Goal: Information Seeking & Learning: Learn about a topic

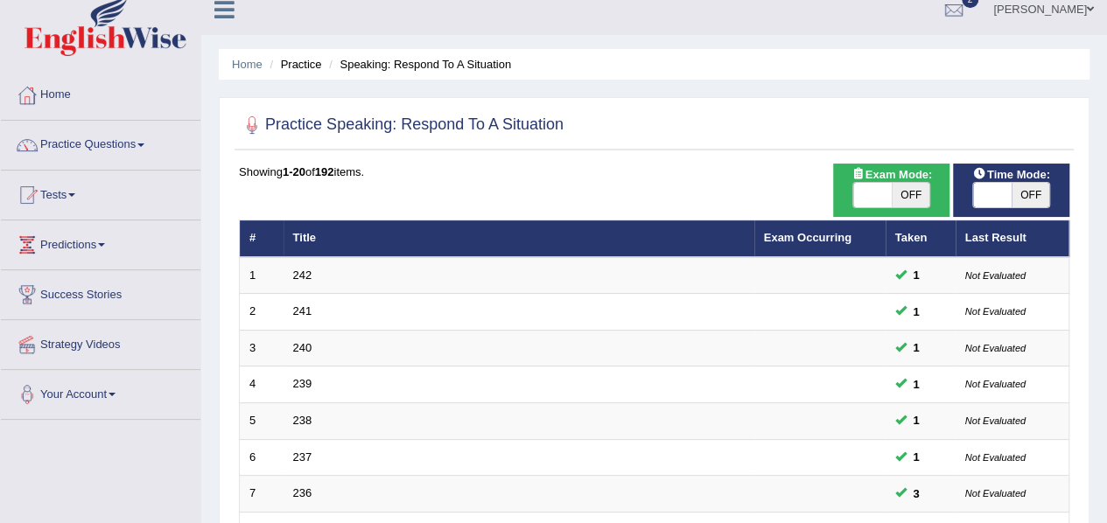
scroll to position [18, 0]
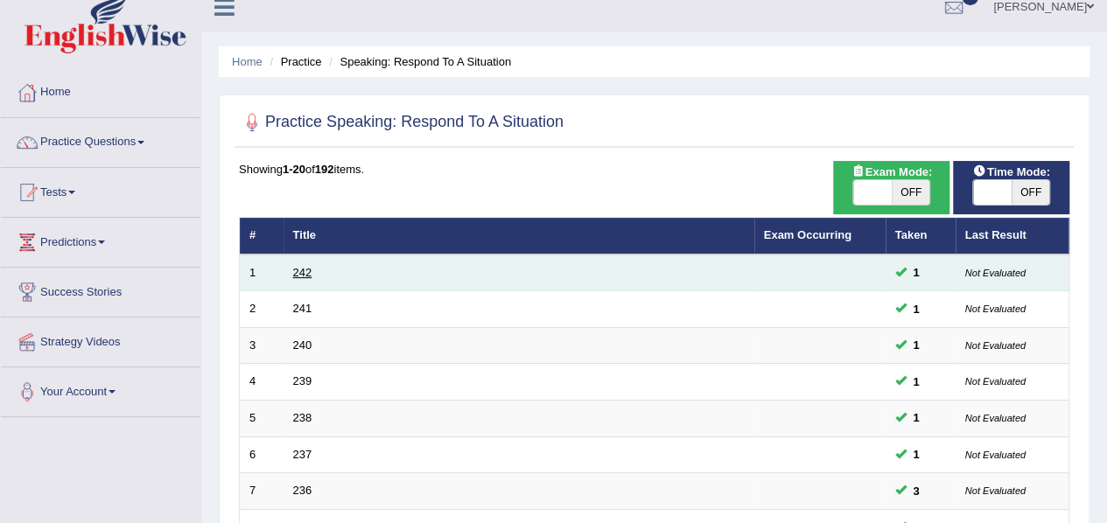
click at [296, 274] on link "242" at bounding box center [302, 272] width 19 height 13
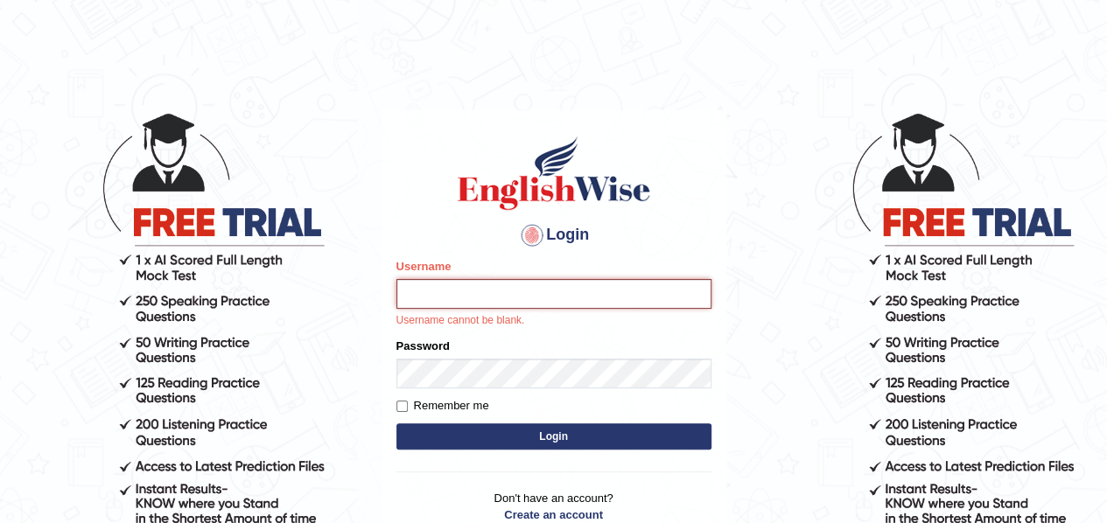
type input "samjoon"
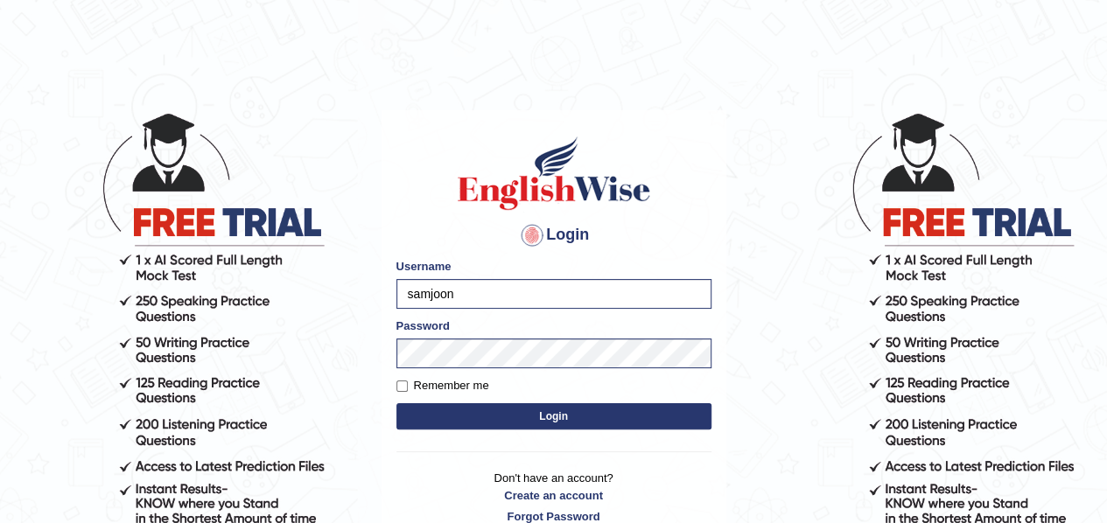
click at [560, 420] on button "Login" at bounding box center [554, 417] width 315 height 26
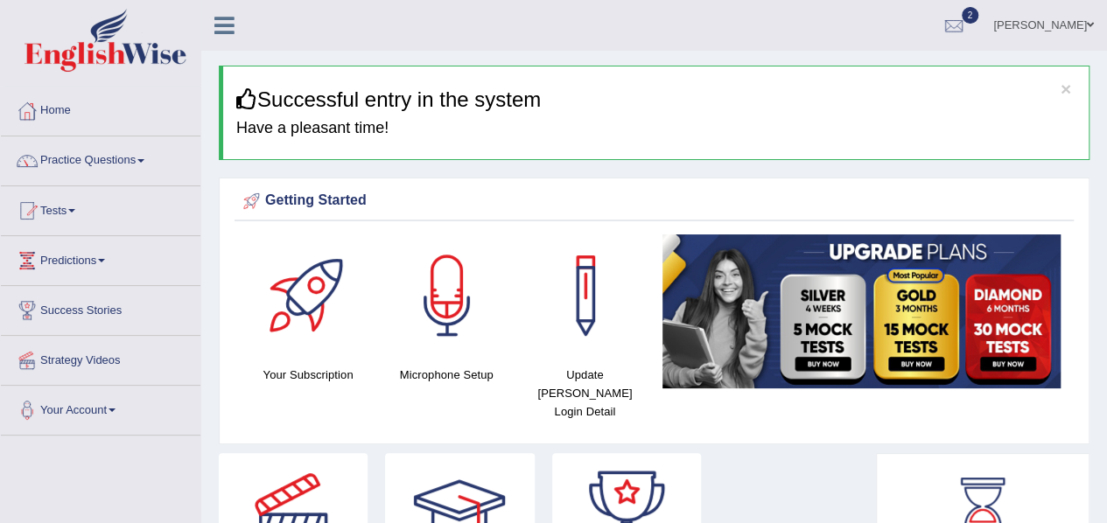
click at [94, 155] on link "Practice Questions" at bounding box center [101, 159] width 200 height 44
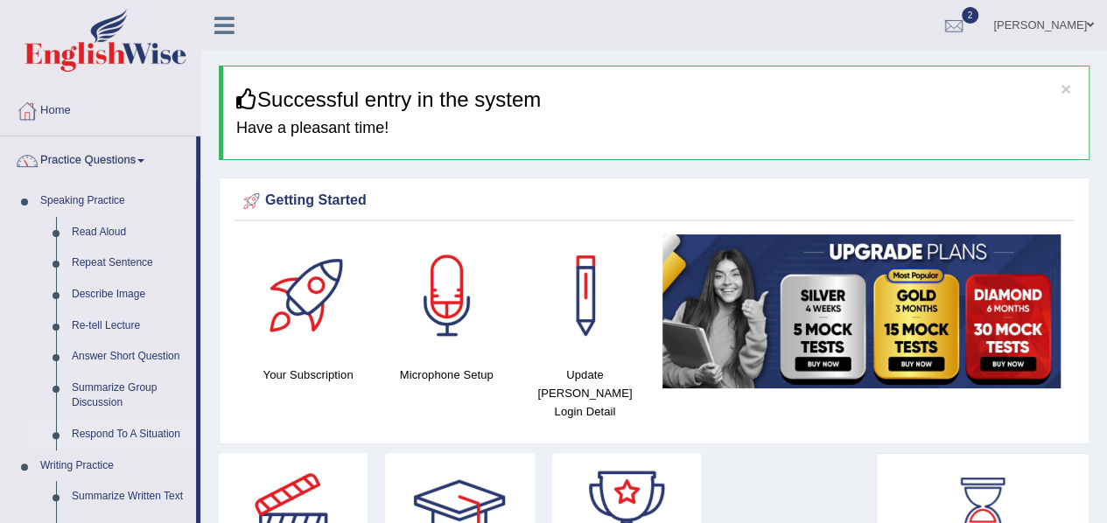
click at [126, 437] on link "Respond To A Situation" at bounding box center [130, 435] width 132 height 32
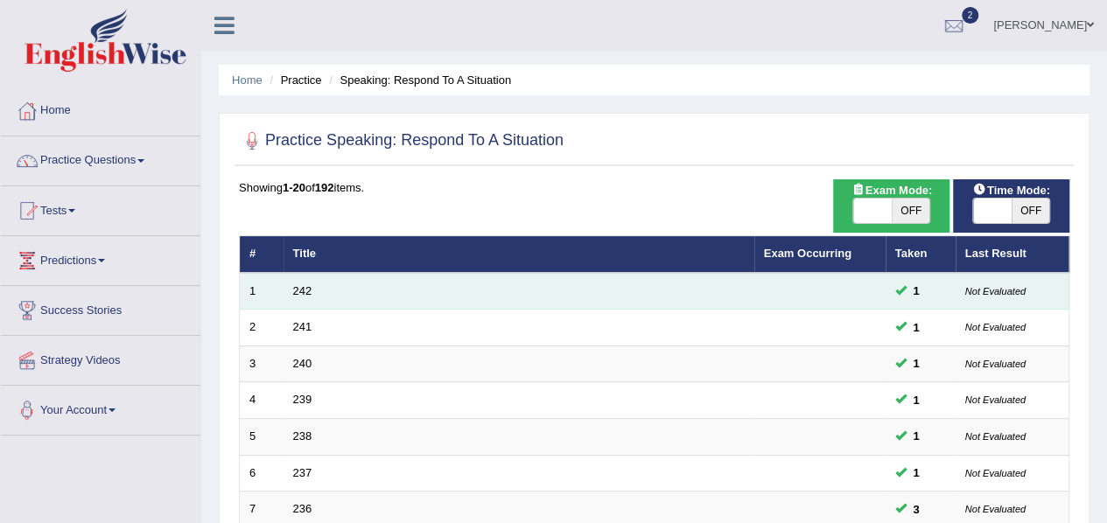
click at [303, 297] on td "242" at bounding box center [519, 291] width 471 height 37
click at [305, 291] on link "242" at bounding box center [302, 290] width 19 height 13
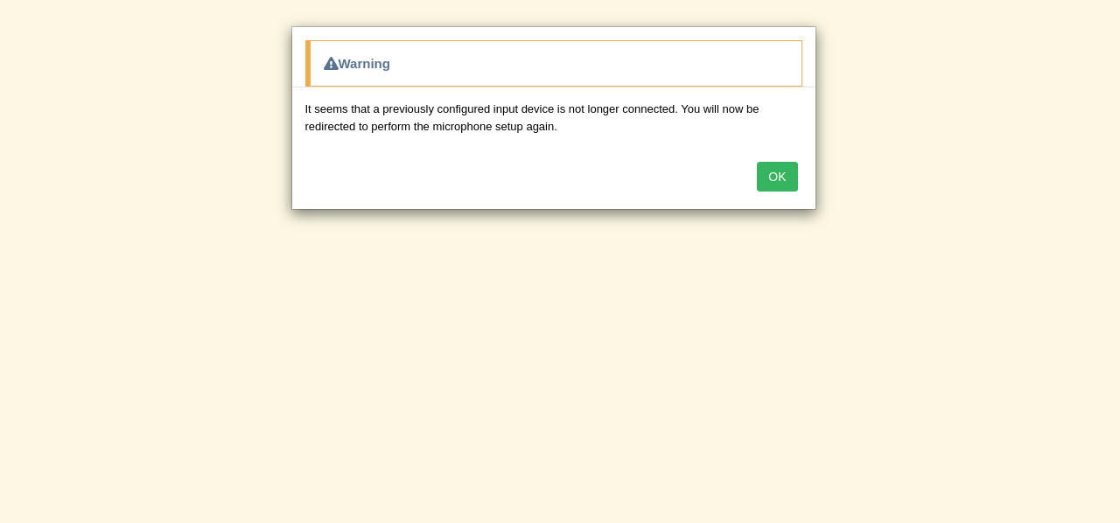
click at [772, 170] on button "OK" at bounding box center [777, 177] width 40 height 30
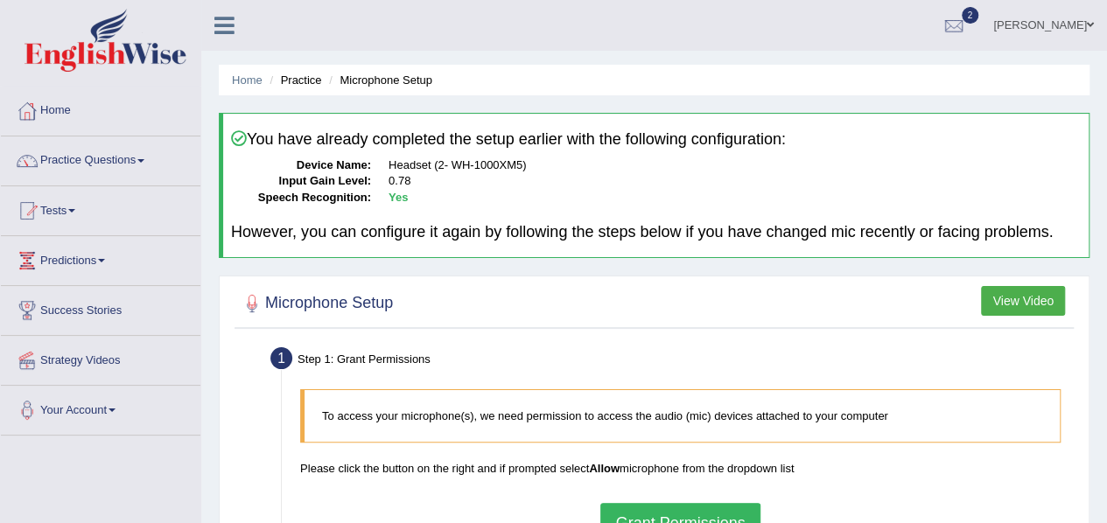
click at [135, 153] on link "Practice Questions" at bounding box center [101, 159] width 200 height 44
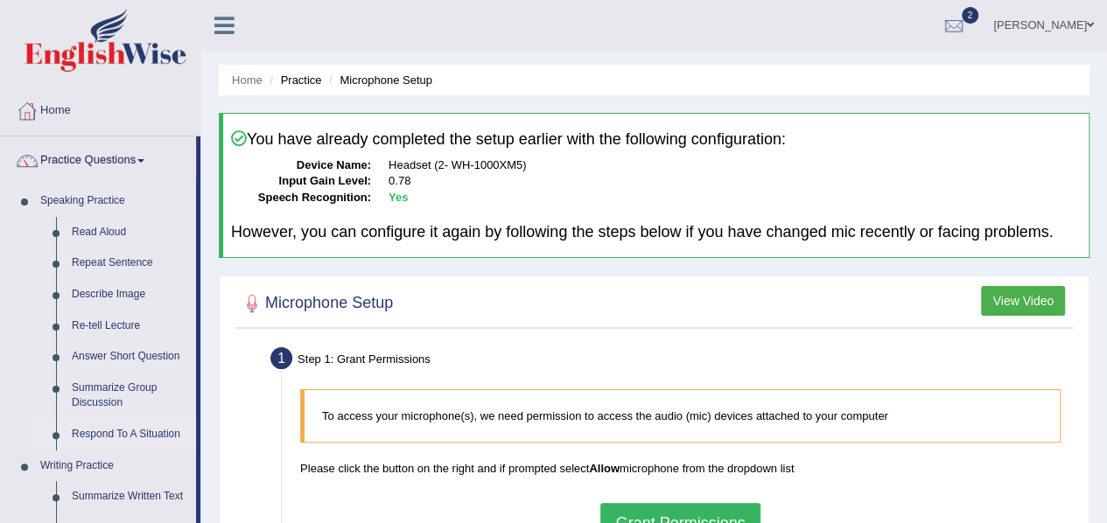
click at [123, 437] on link "Respond To A Situation" at bounding box center [130, 435] width 132 height 32
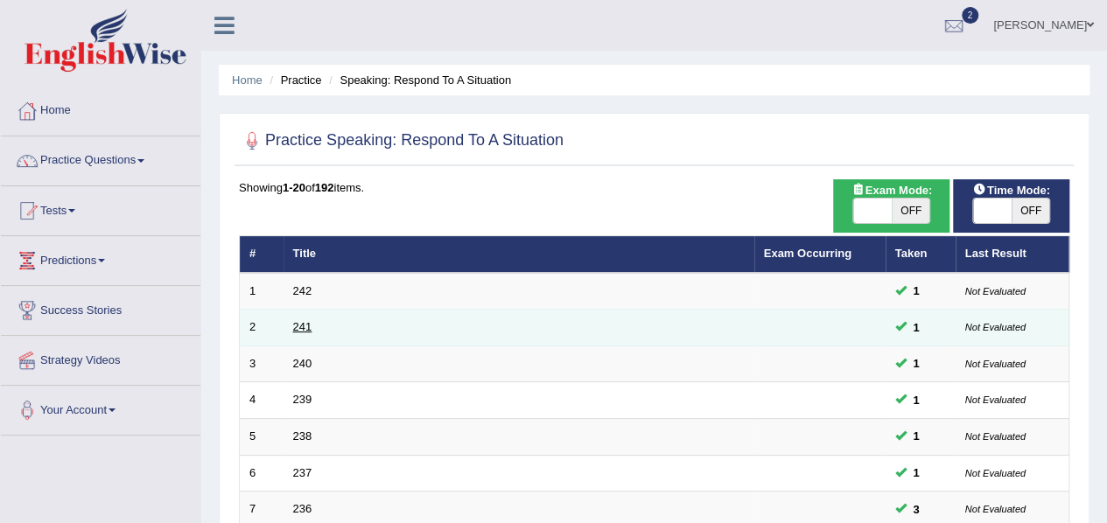
click at [298, 326] on link "241" at bounding box center [302, 326] width 19 height 13
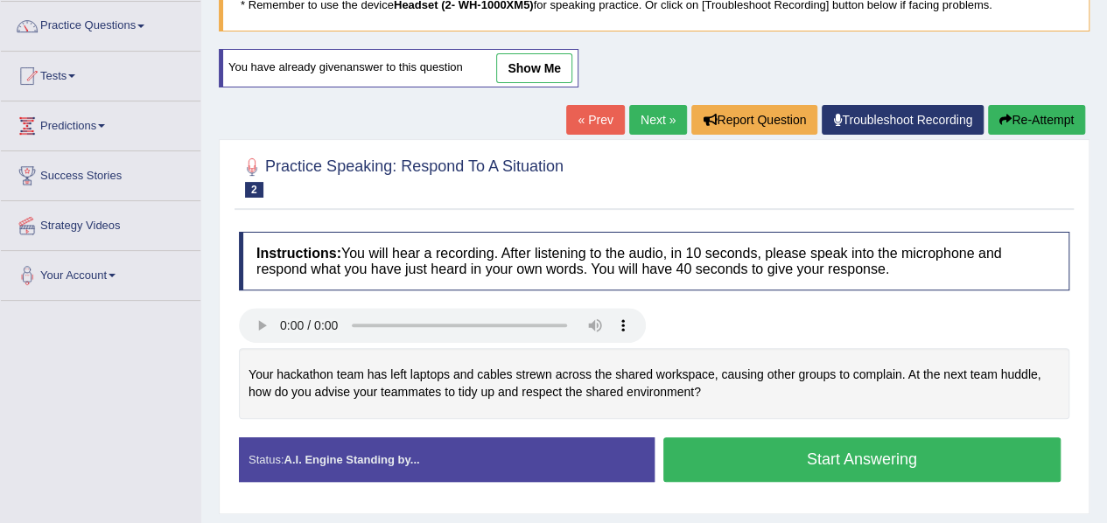
scroll to position [137, 0]
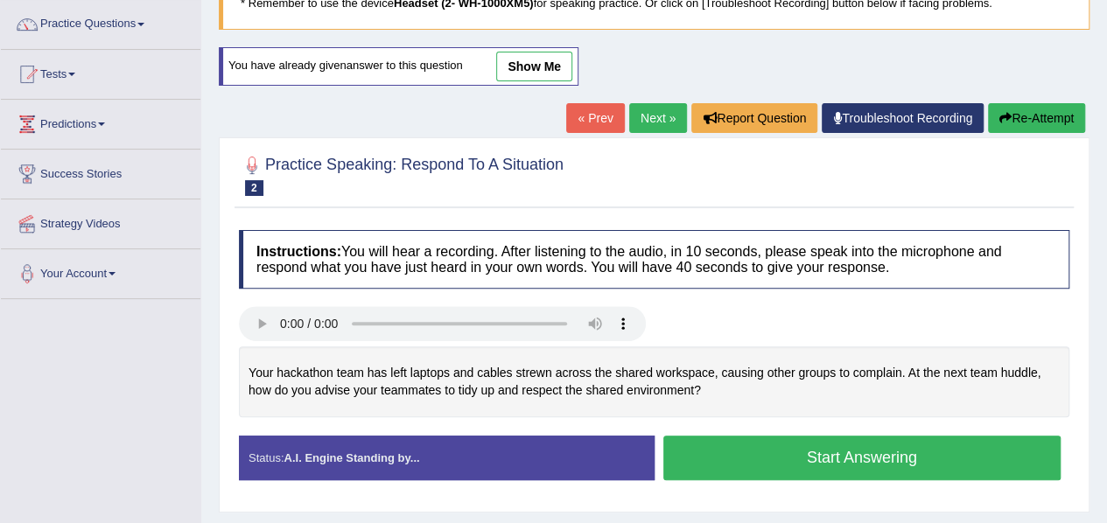
click at [530, 67] on link "show me" at bounding box center [534, 67] width 76 height 30
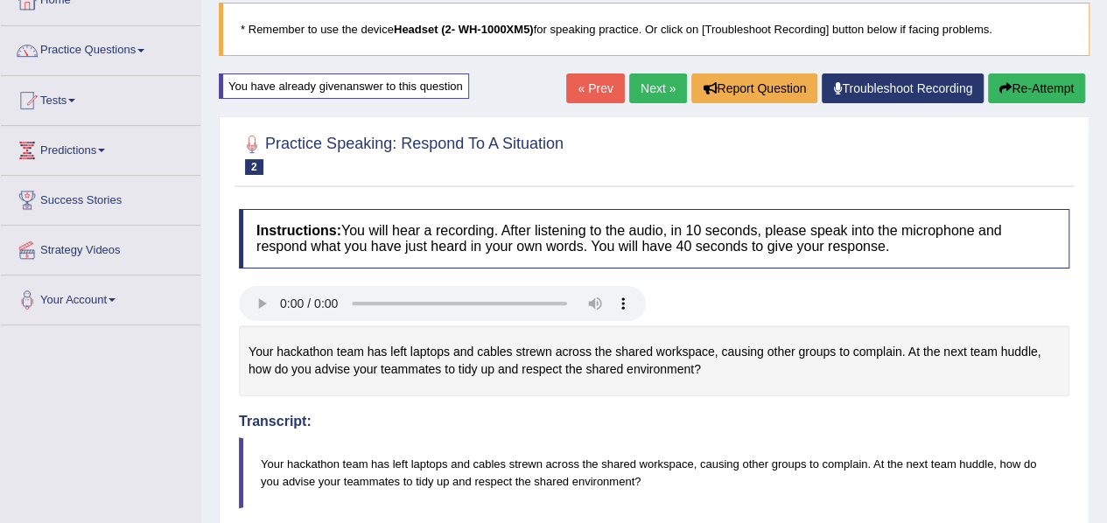
scroll to position [0, 0]
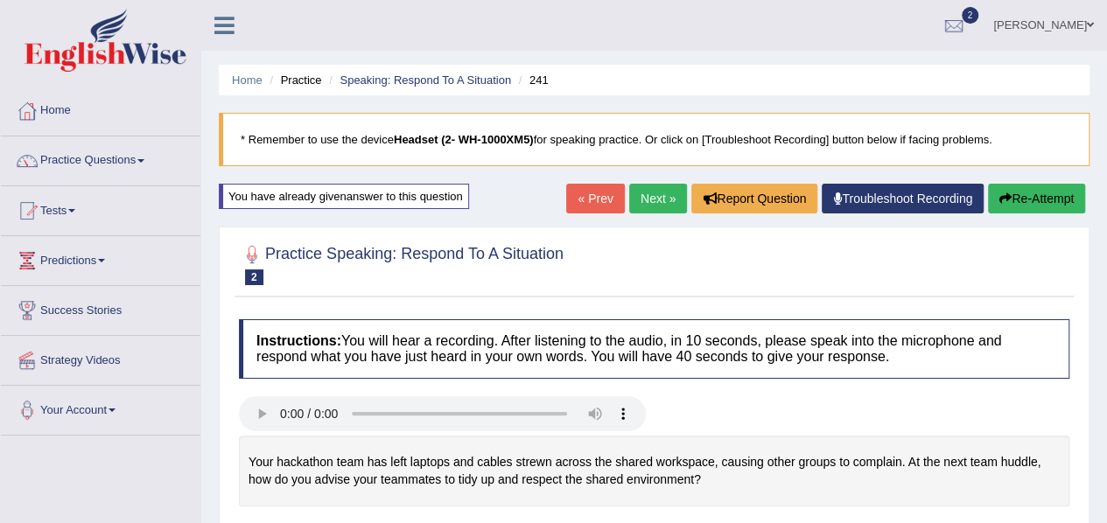
click at [645, 205] on link "Next »" at bounding box center [658, 199] width 58 height 30
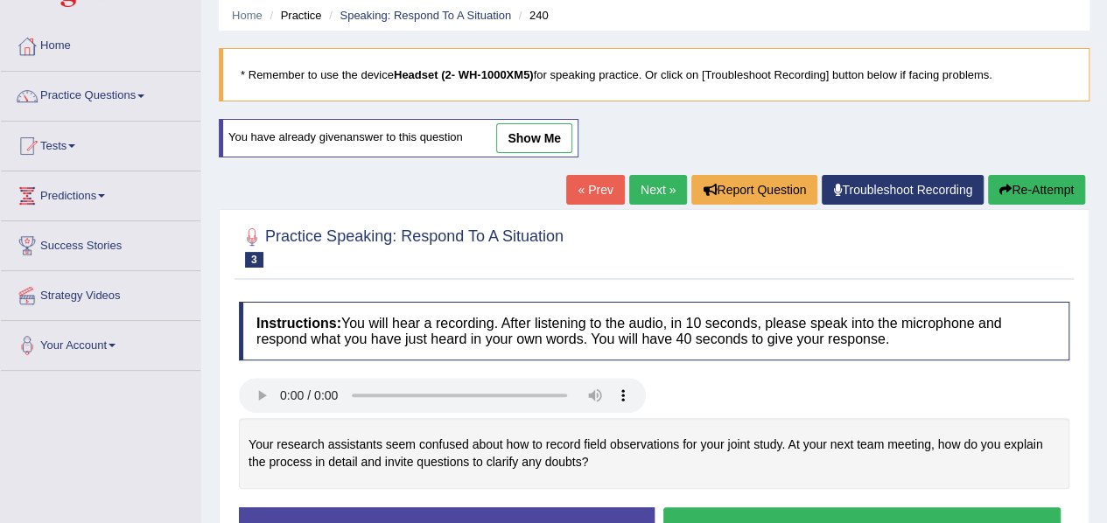
scroll to position [67, 0]
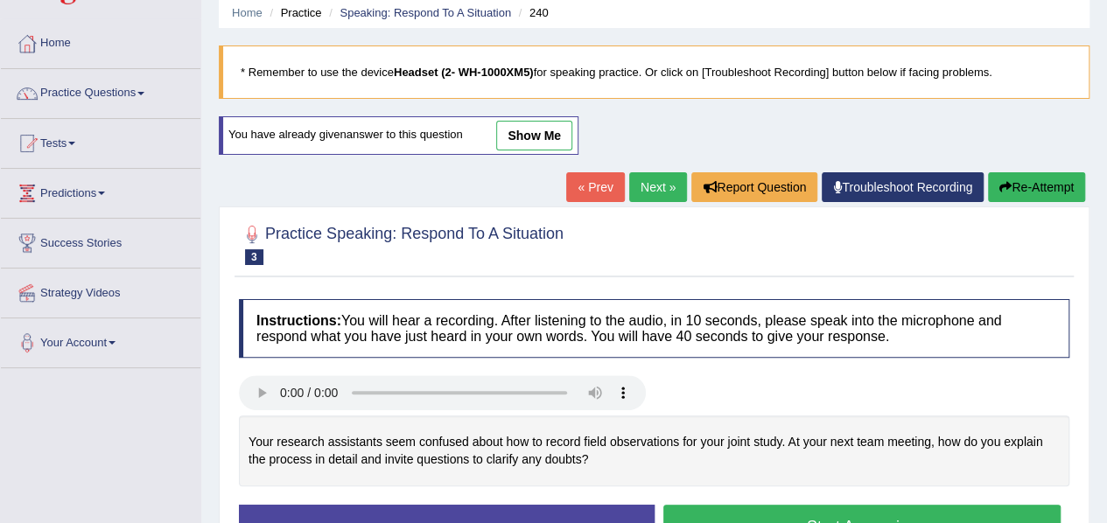
click at [649, 183] on link "Next »" at bounding box center [658, 187] width 58 height 30
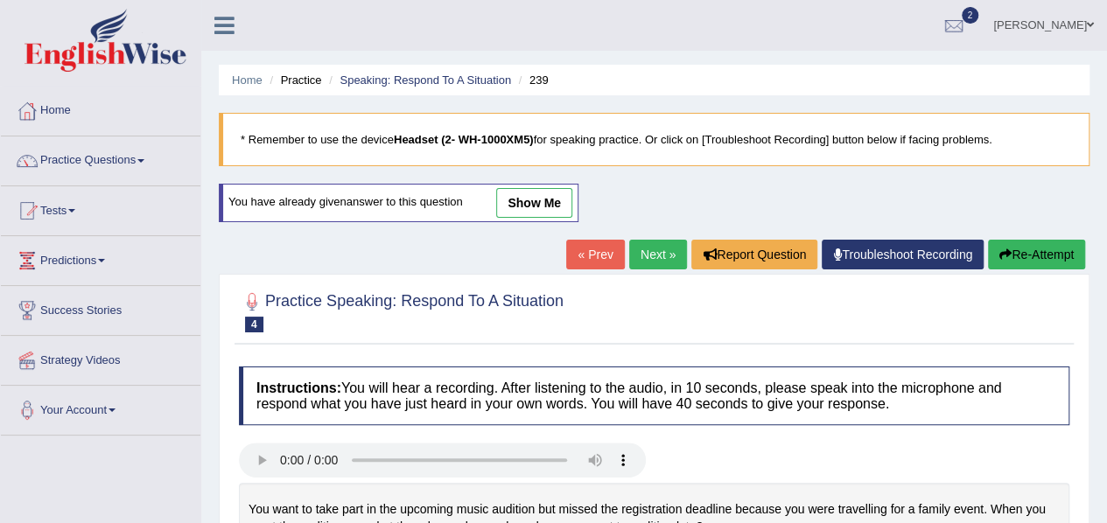
scroll to position [74, 0]
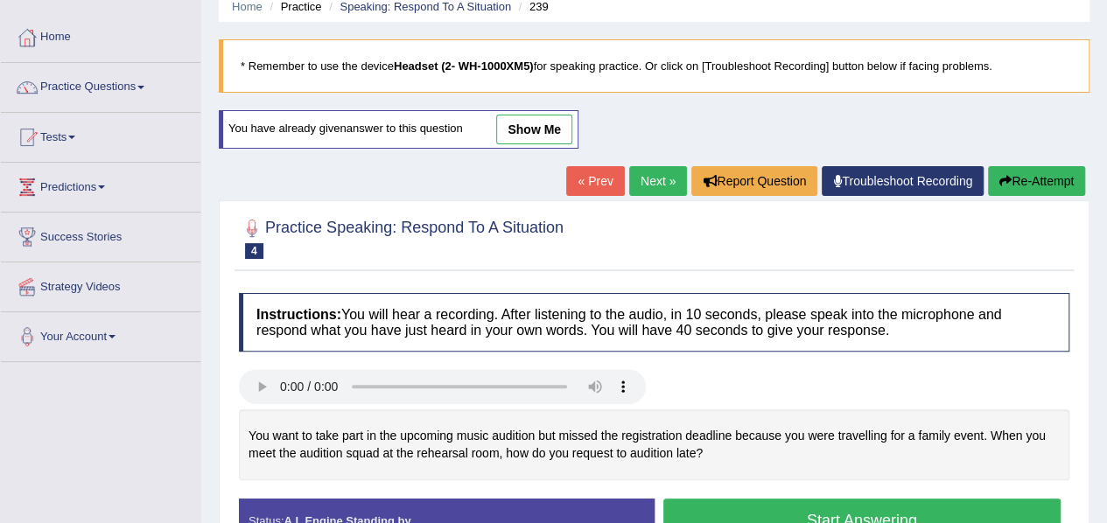
click at [649, 183] on link "Next »" at bounding box center [658, 181] width 58 height 30
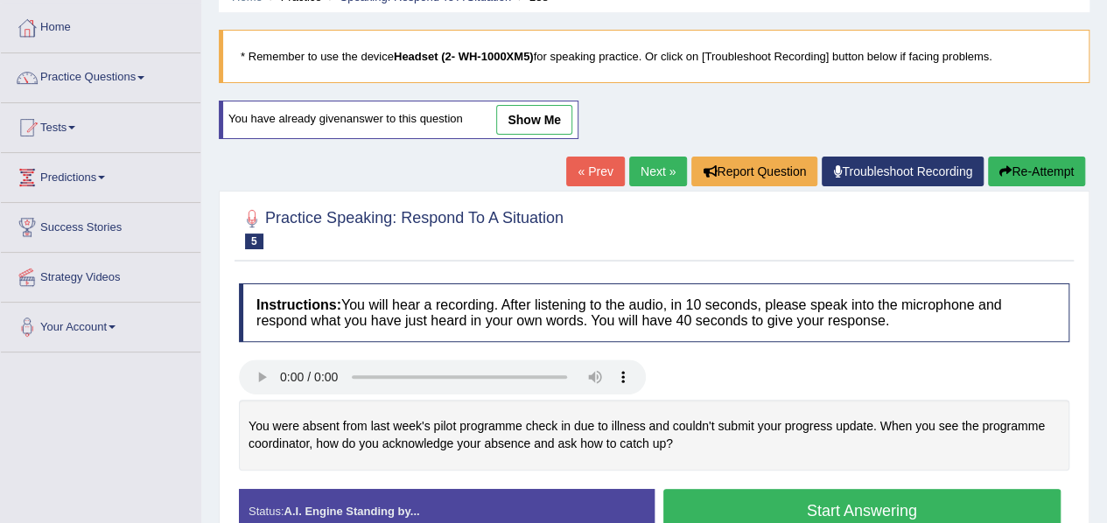
scroll to position [85, 0]
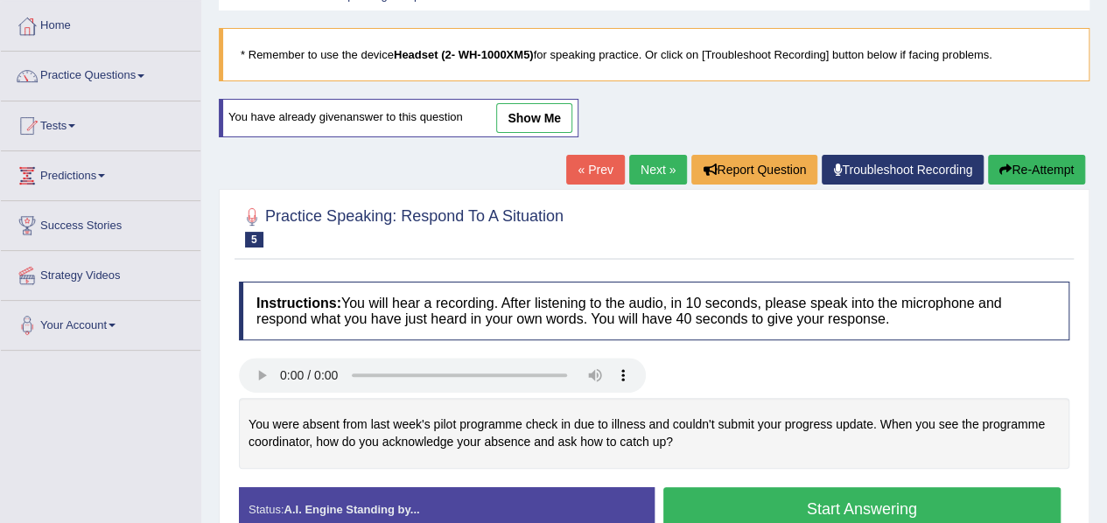
click at [649, 183] on div "« Prev Next » Report Question Troubleshoot Recording Re-Attempt" at bounding box center [827, 172] width 523 height 34
click at [649, 174] on link "Next »" at bounding box center [658, 170] width 58 height 30
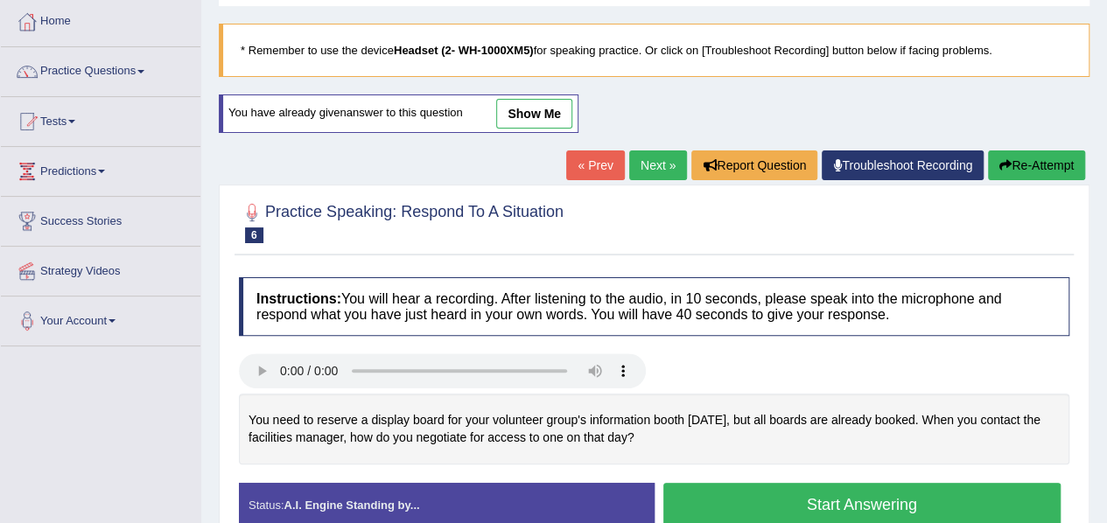
scroll to position [93, 0]
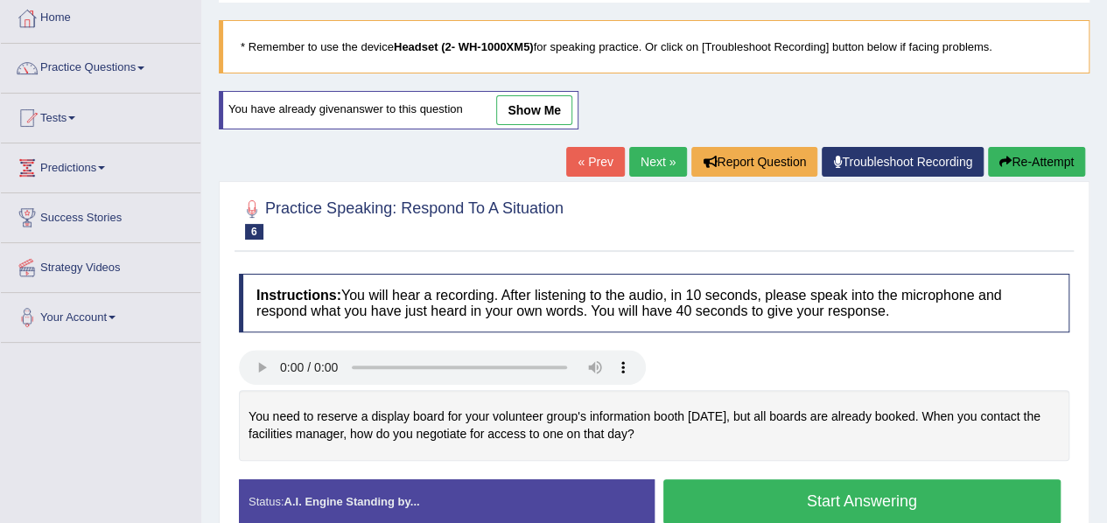
click at [656, 162] on link "Next »" at bounding box center [658, 162] width 58 height 30
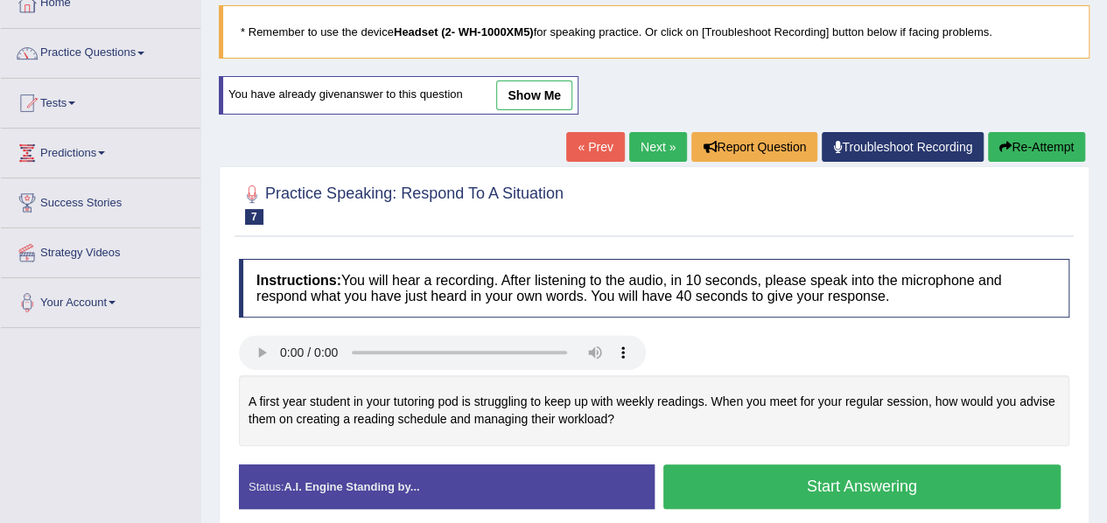
scroll to position [109, 0]
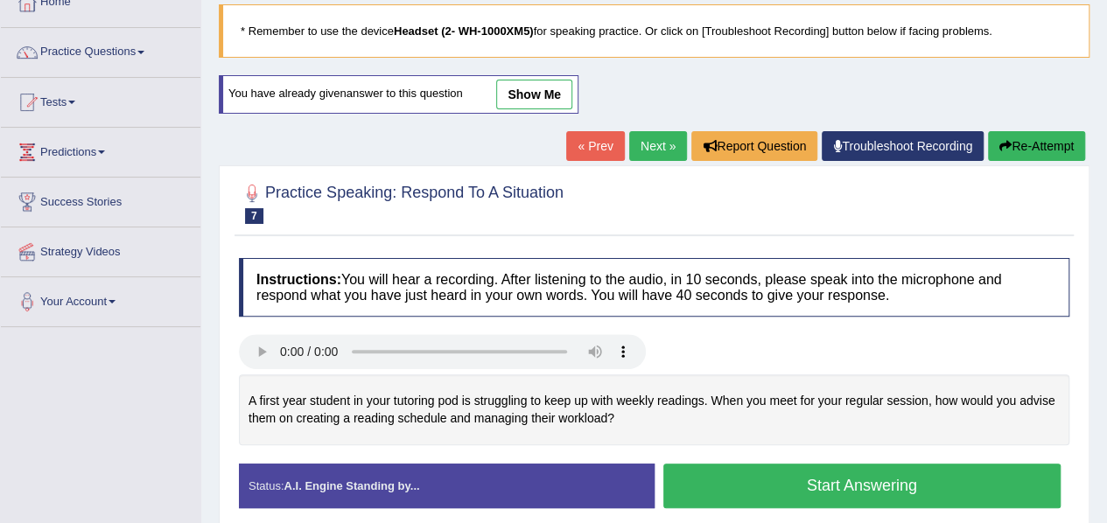
click at [656, 162] on div "« Prev Next » Report Question Troubleshoot Recording Re-Attempt" at bounding box center [827, 148] width 523 height 34
click at [656, 153] on link "Next »" at bounding box center [658, 146] width 58 height 30
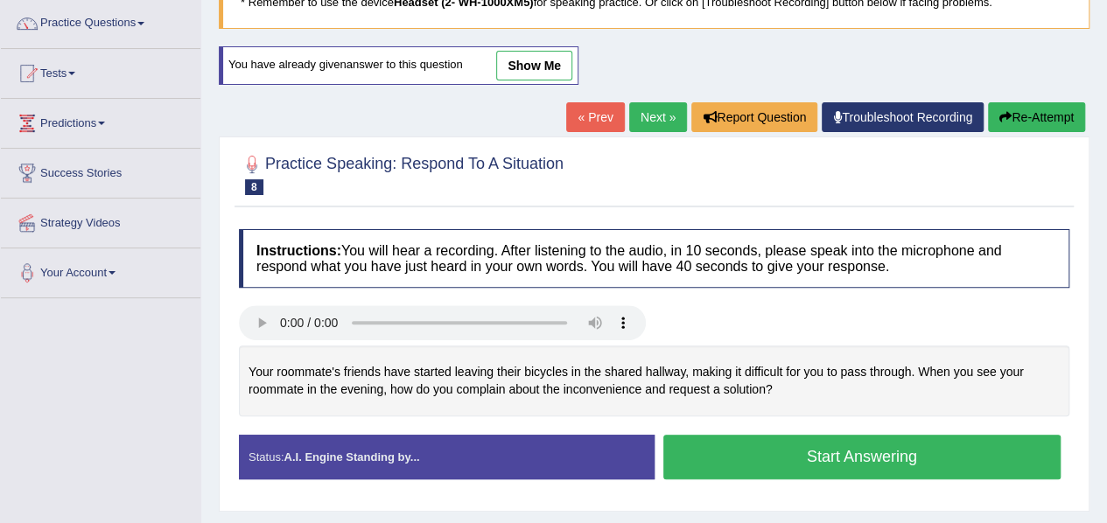
scroll to position [139, 0]
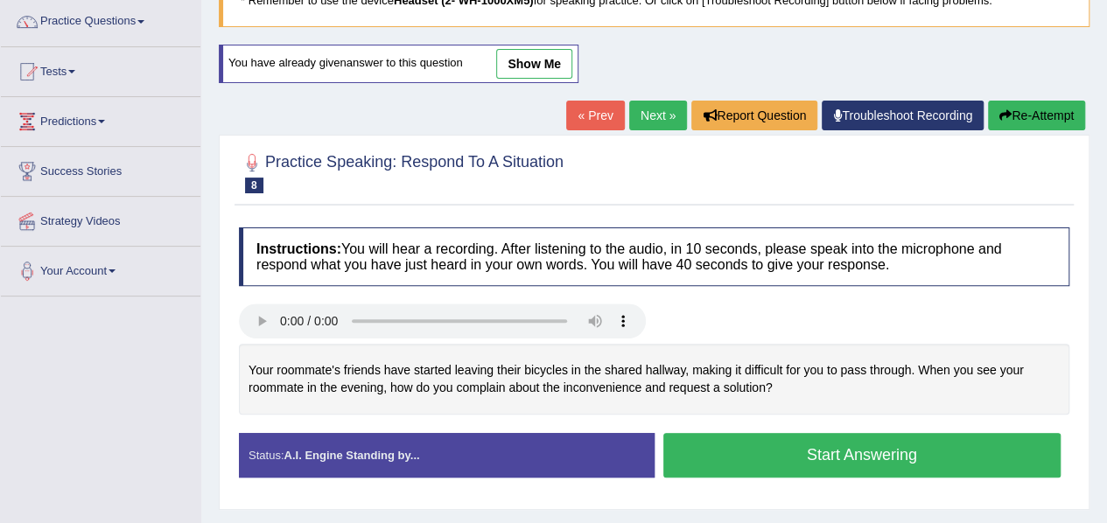
click at [644, 106] on link "Next »" at bounding box center [658, 116] width 58 height 30
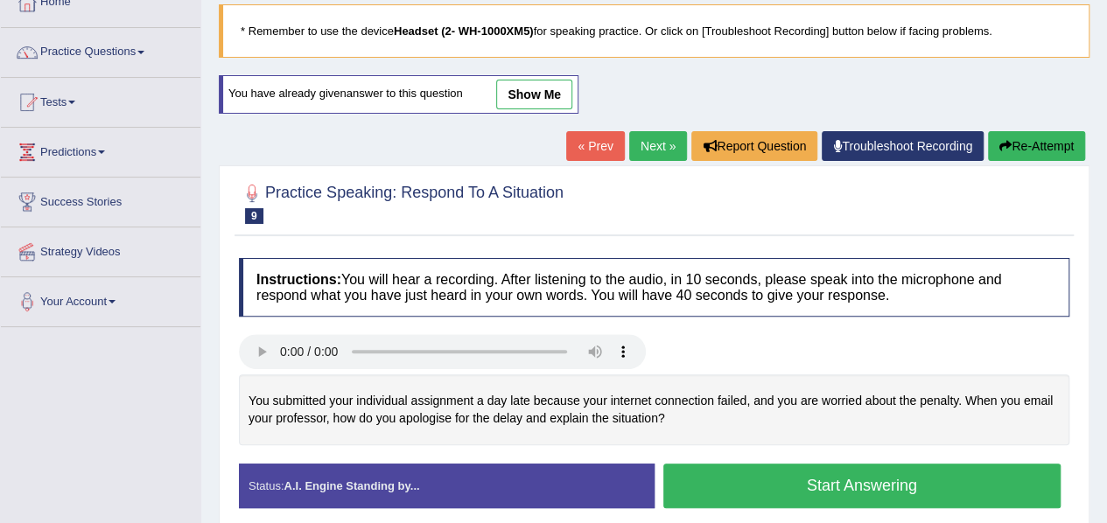
scroll to position [109, 0]
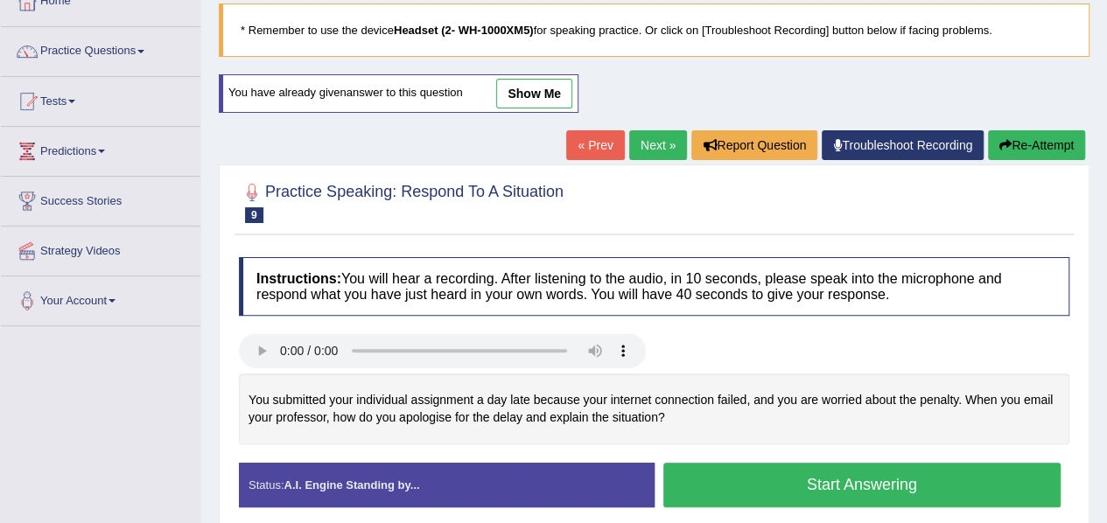
click at [667, 144] on link "Next »" at bounding box center [658, 145] width 58 height 30
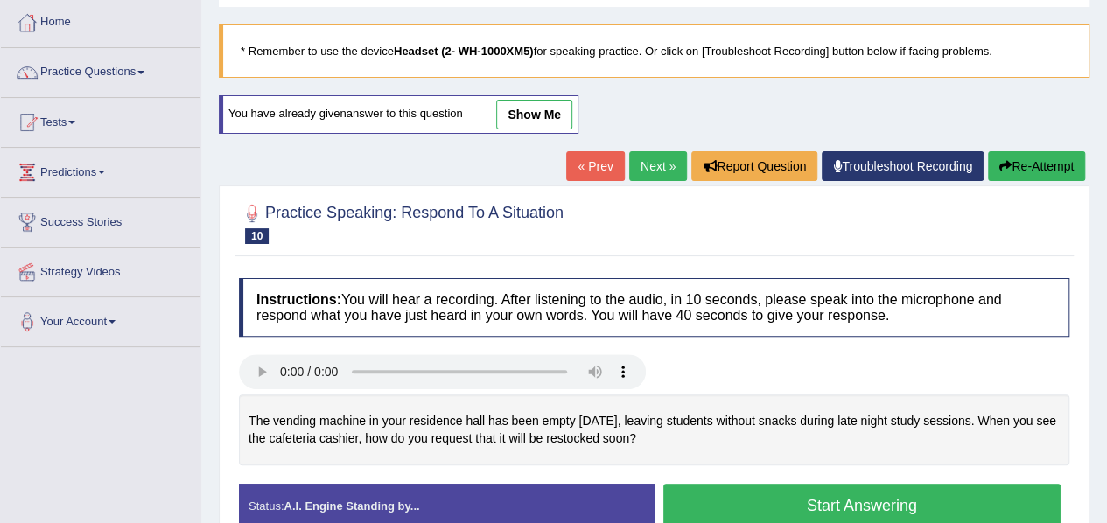
scroll to position [90, 0]
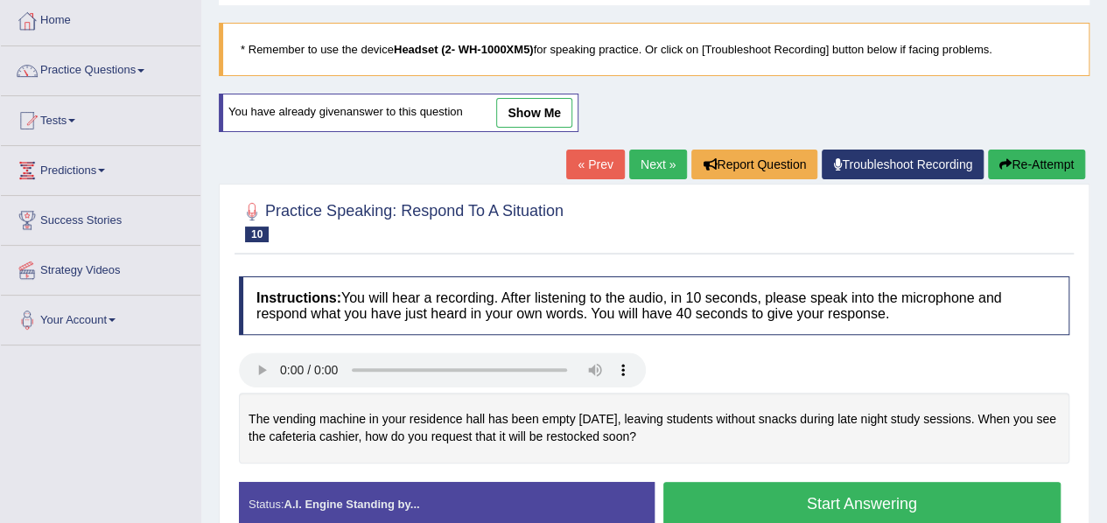
click at [655, 151] on link "Next »" at bounding box center [658, 165] width 58 height 30
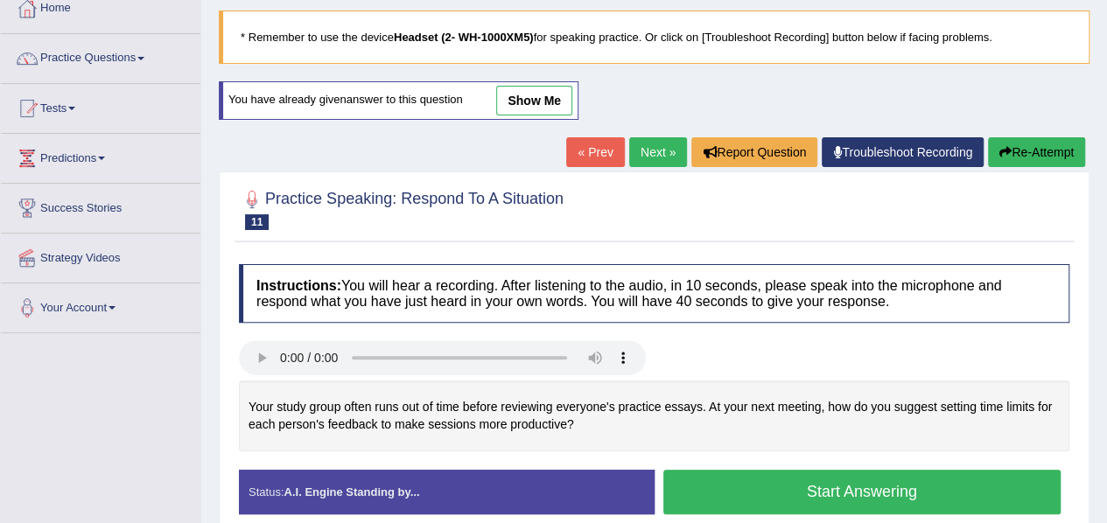
scroll to position [104, 0]
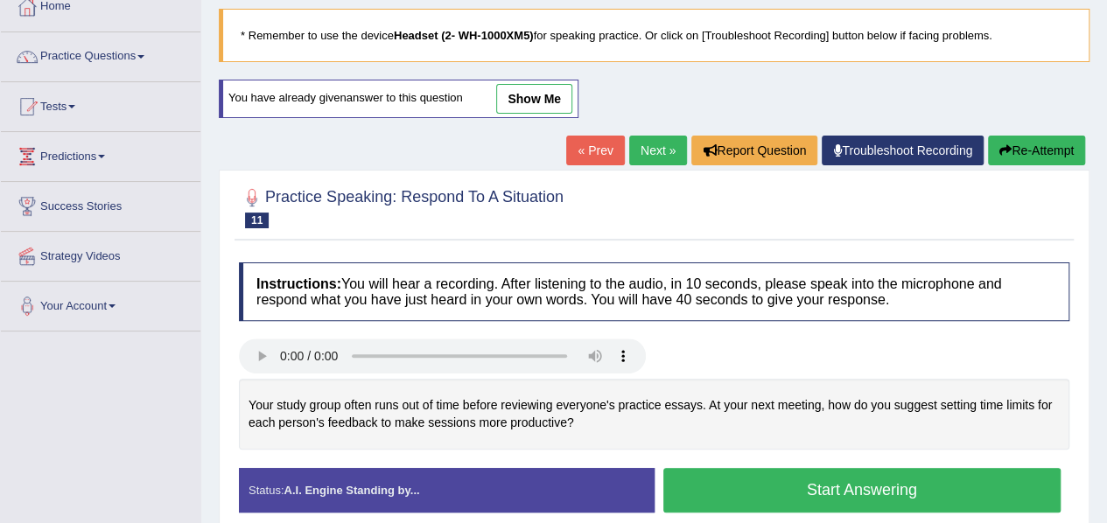
click at [655, 151] on link "Next »" at bounding box center [658, 151] width 58 height 30
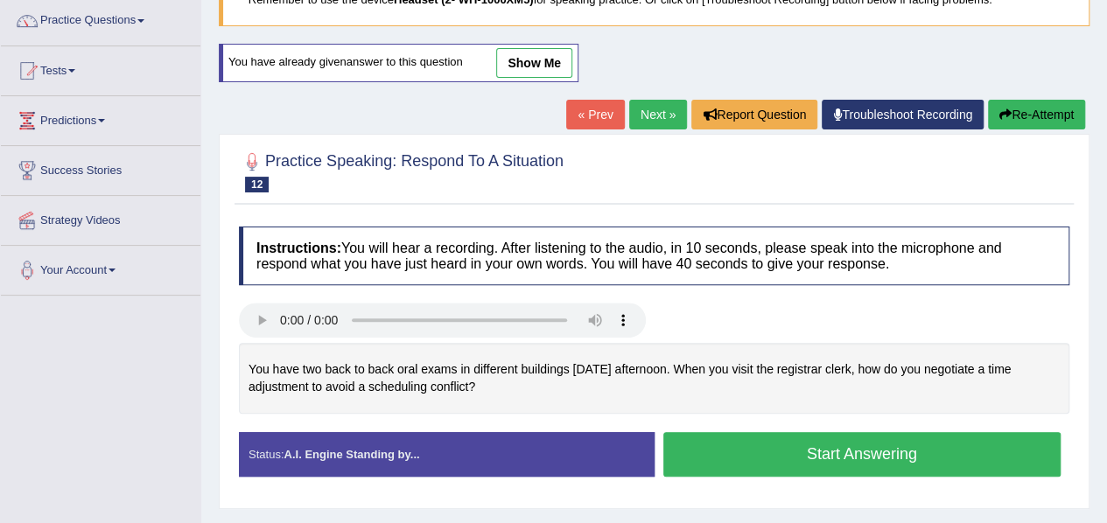
scroll to position [141, 0]
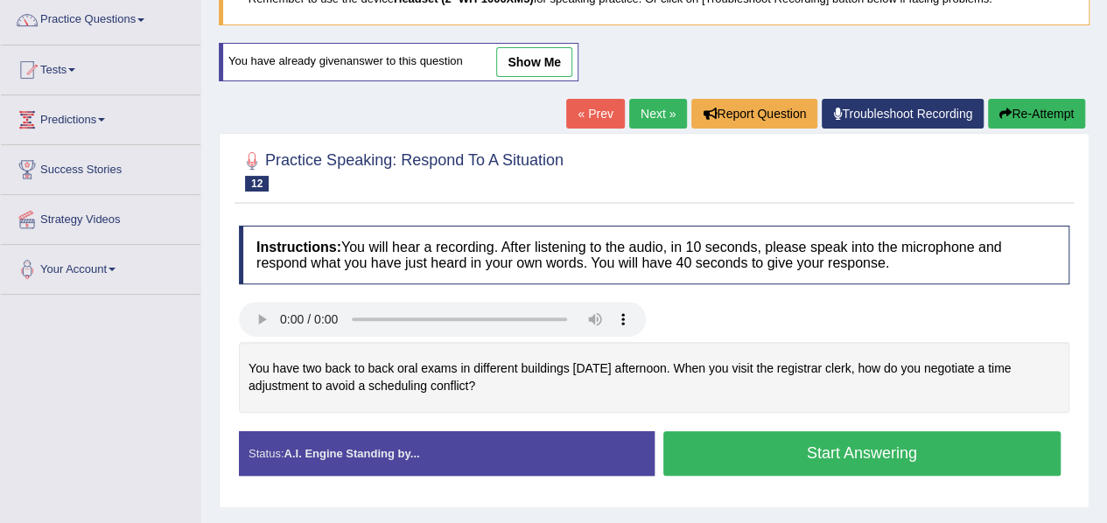
click at [665, 115] on link "Next »" at bounding box center [658, 114] width 58 height 30
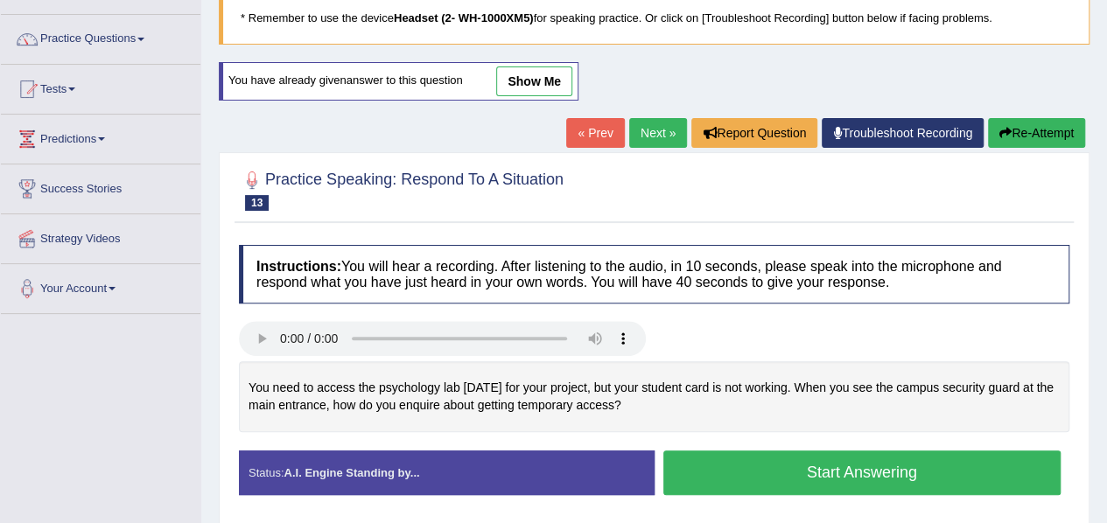
scroll to position [121, 0]
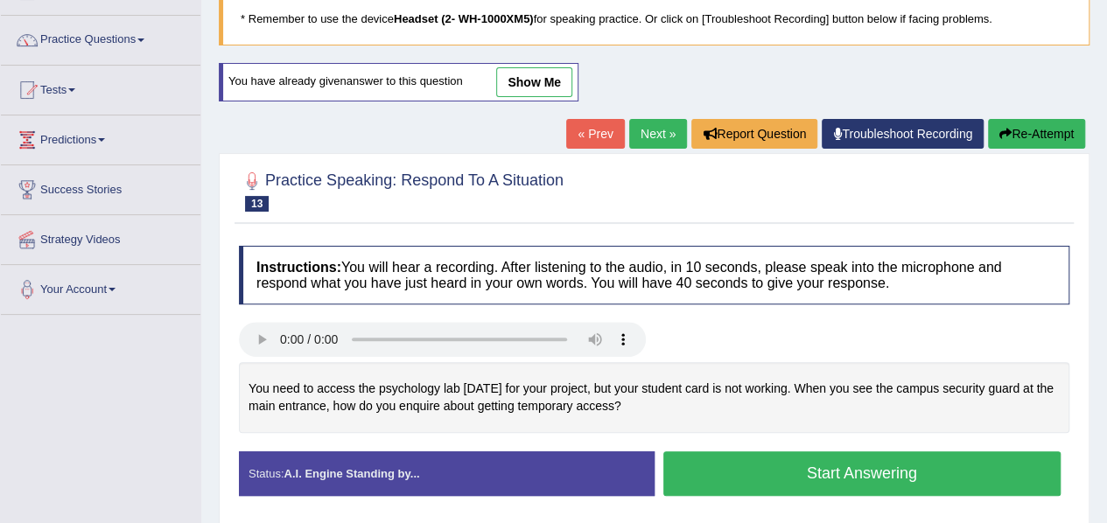
click at [661, 137] on link "Next »" at bounding box center [658, 134] width 58 height 30
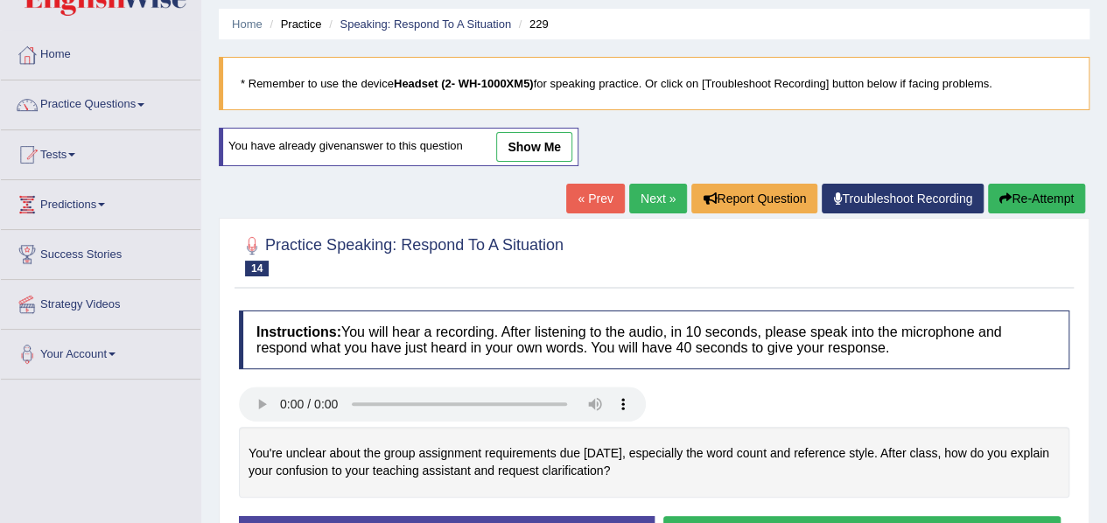
scroll to position [60, 0]
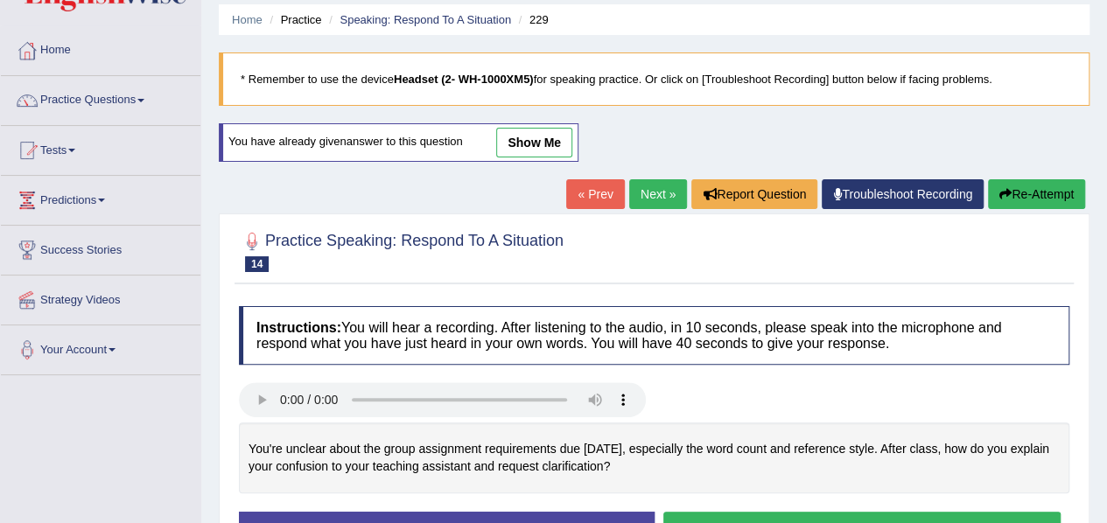
click at [644, 199] on link "Next »" at bounding box center [658, 194] width 58 height 30
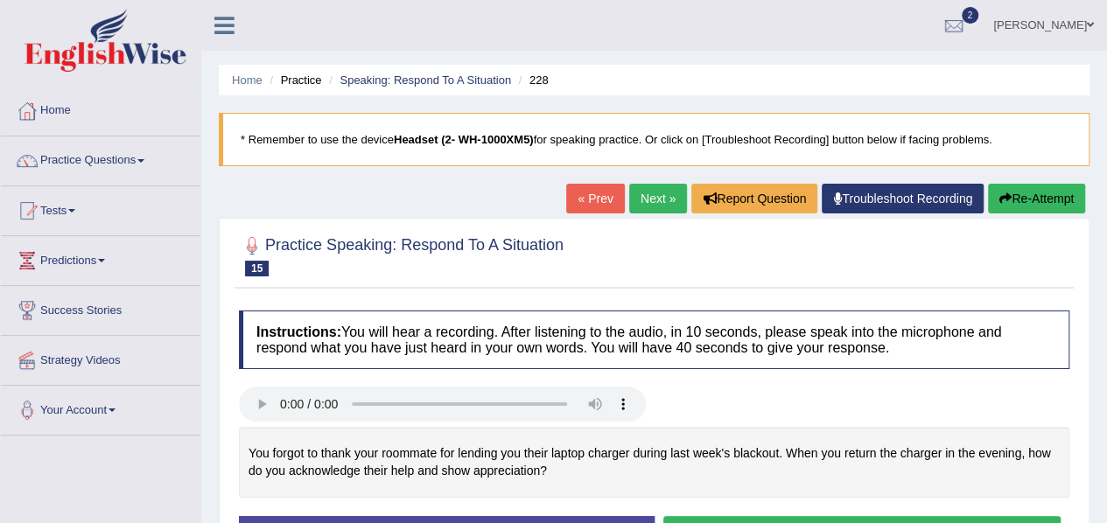
click at [644, 199] on link "Next »" at bounding box center [658, 199] width 58 height 30
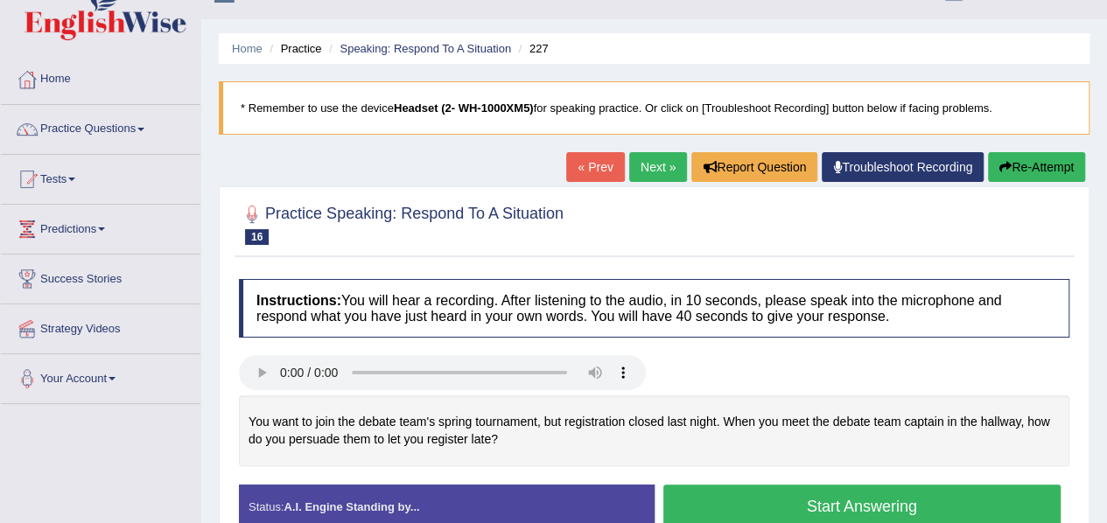
scroll to position [32, 0]
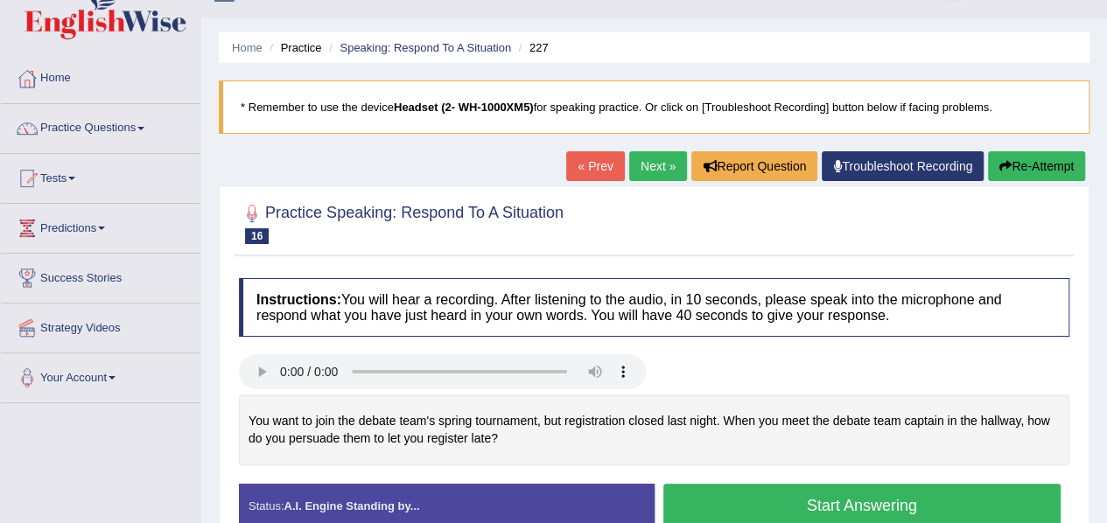
click at [649, 175] on link "Next »" at bounding box center [658, 166] width 58 height 30
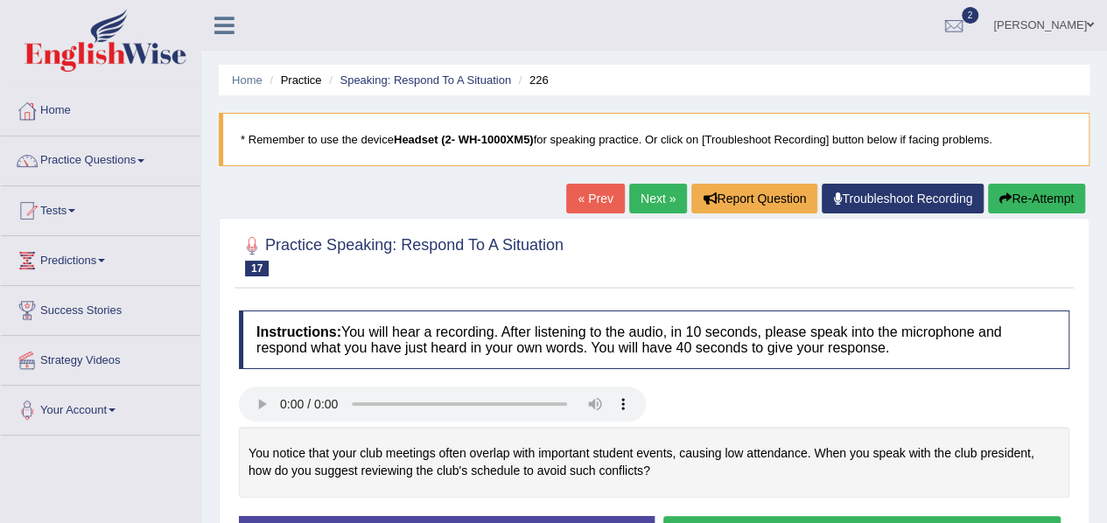
click at [650, 189] on link "Next »" at bounding box center [658, 199] width 58 height 30
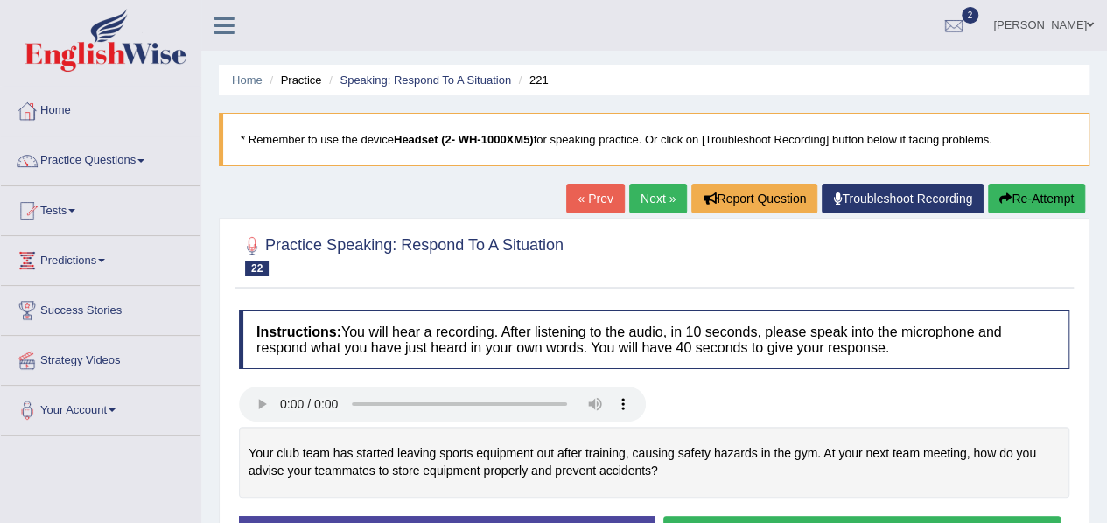
click at [650, 189] on link "Next »" at bounding box center [658, 199] width 58 height 30
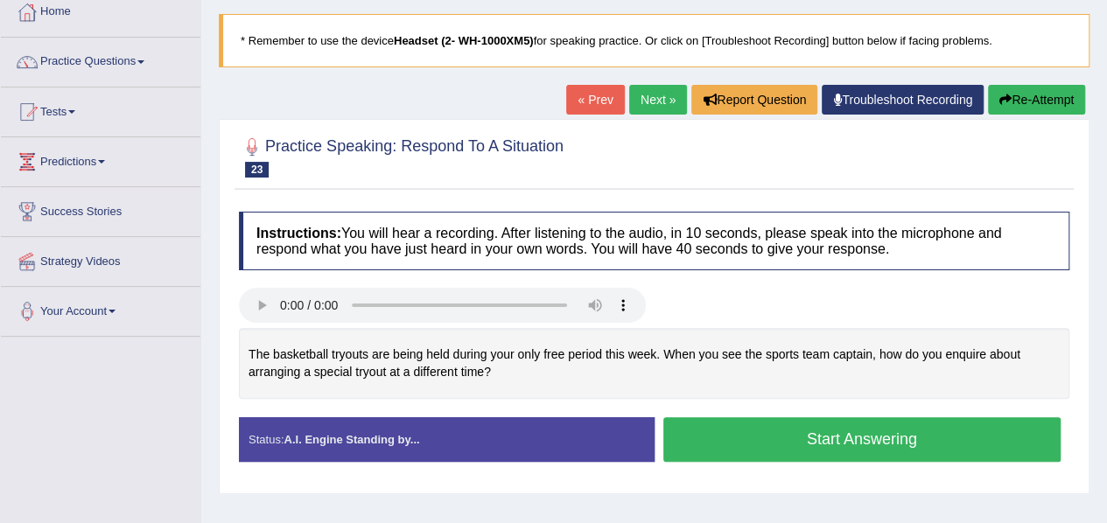
scroll to position [98, 0]
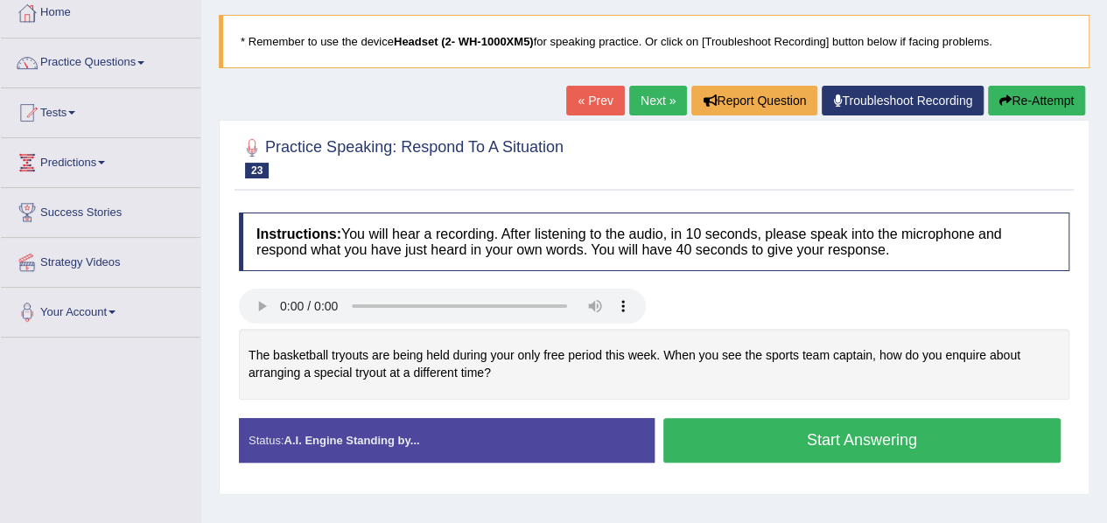
click at [655, 105] on link "Next »" at bounding box center [658, 101] width 58 height 30
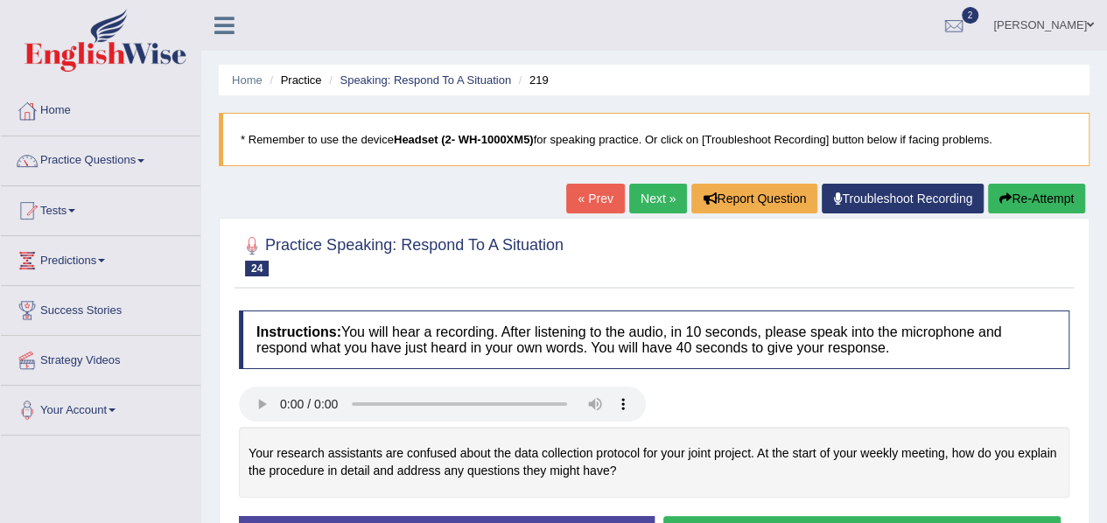
click at [655, 105] on div "Home Practice Speaking: Respond To A Situation 219 * Remember to use the device…" at bounding box center [654, 437] width 906 height 875
click at [655, 186] on link "Next »" at bounding box center [658, 199] width 58 height 30
click at [655, 209] on link "Next »" at bounding box center [658, 199] width 58 height 30
click at [655, 202] on link "Next »" at bounding box center [658, 199] width 58 height 30
click at [406, 78] on link "Speaking: Respond To A Situation" at bounding box center [426, 80] width 172 height 13
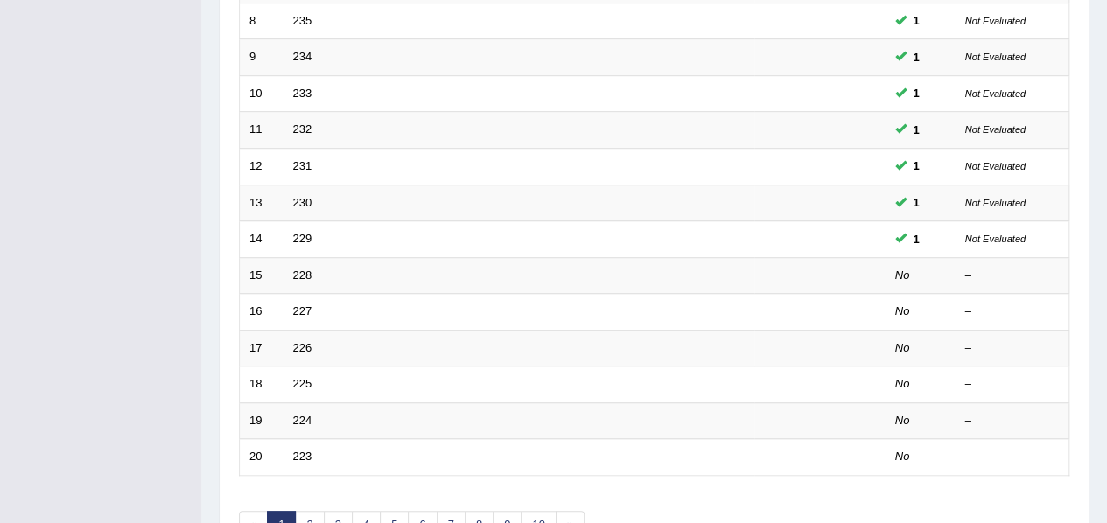
scroll to position [515, 0]
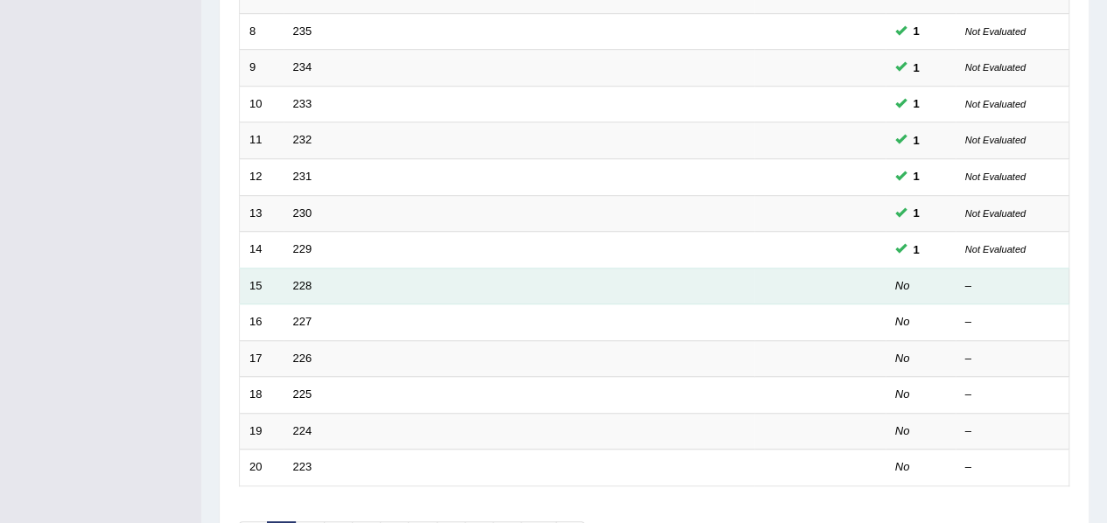
click at [297, 288] on td "228" at bounding box center [519, 286] width 471 height 37
click at [299, 283] on link "228" at bounding box center [302, 285] width 19 height 13
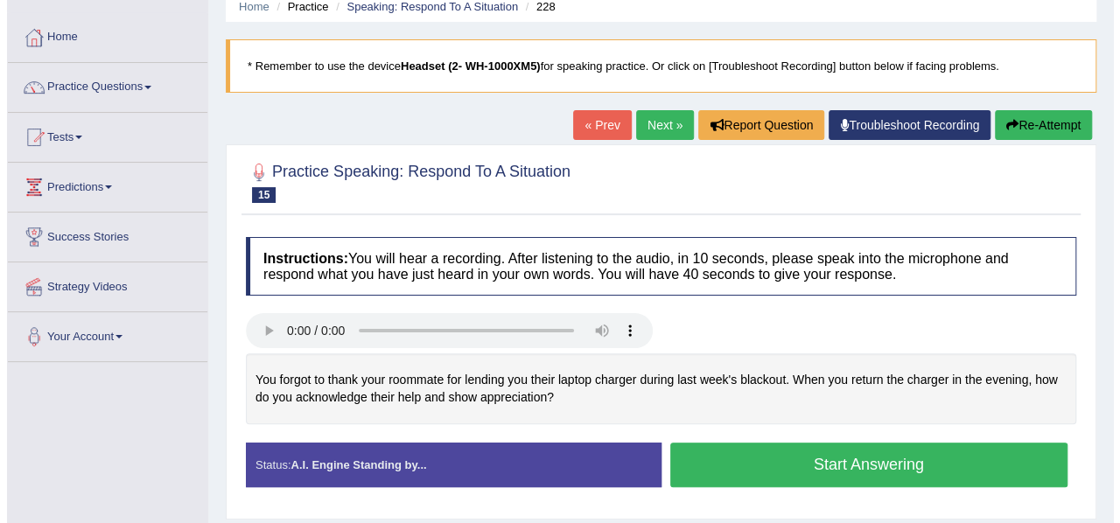
scroll to position [74, 0]
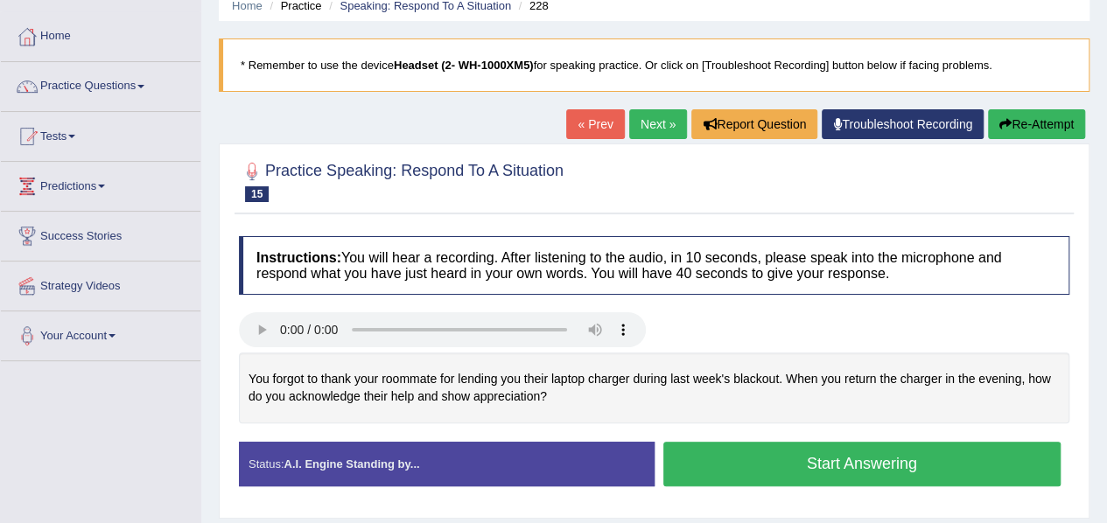
click at [731, 465] on button "Start Answering" at bounding box center [862, 464] width 398 height 45
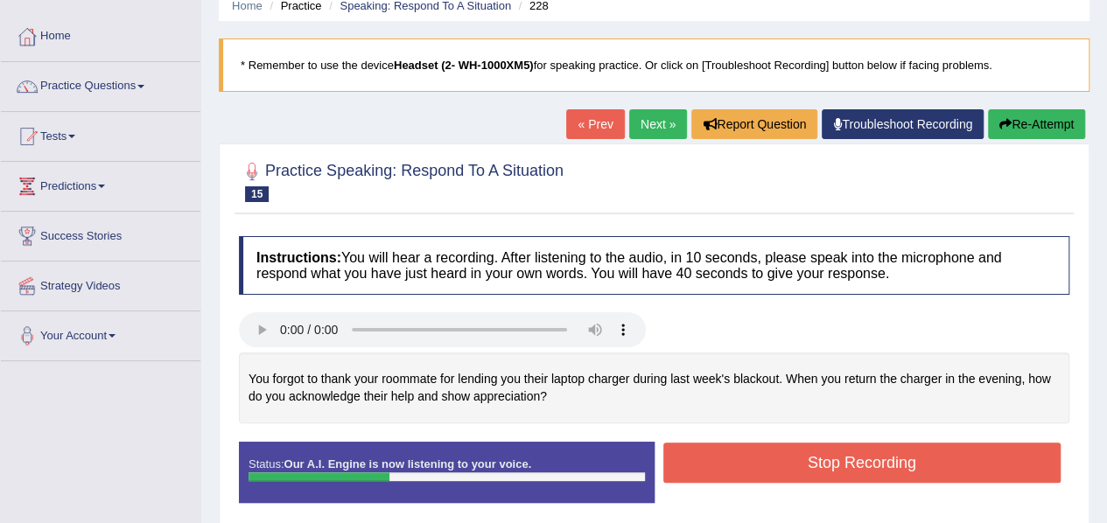
click at [731, 465] on button "Stop Recording" at bounding box center [862, 463] width 398 height 40
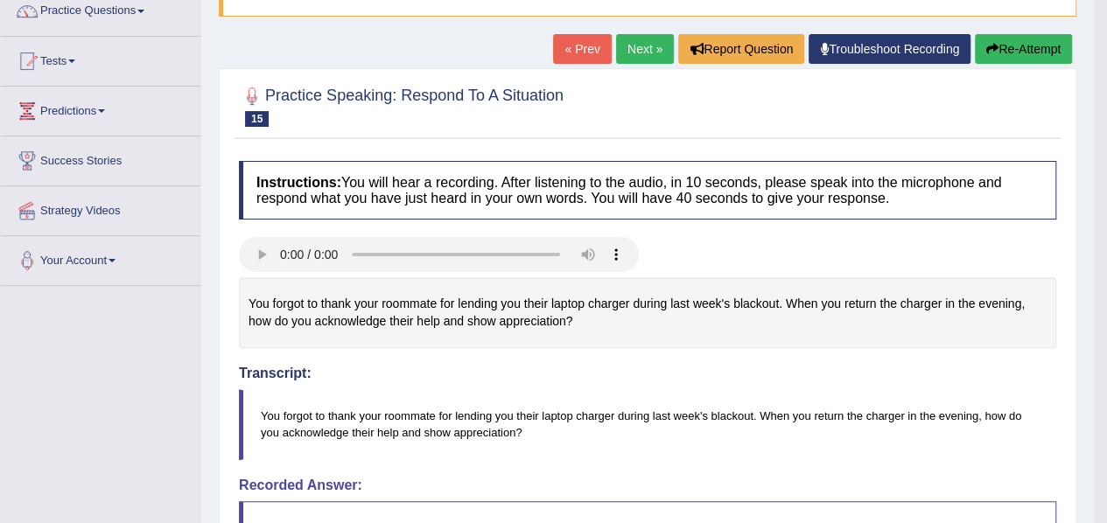
scroll to position [149, 0]
click at [1005, 55] on button "Re-Attempt" at bounding box center [1023, 50] width 97 height 30
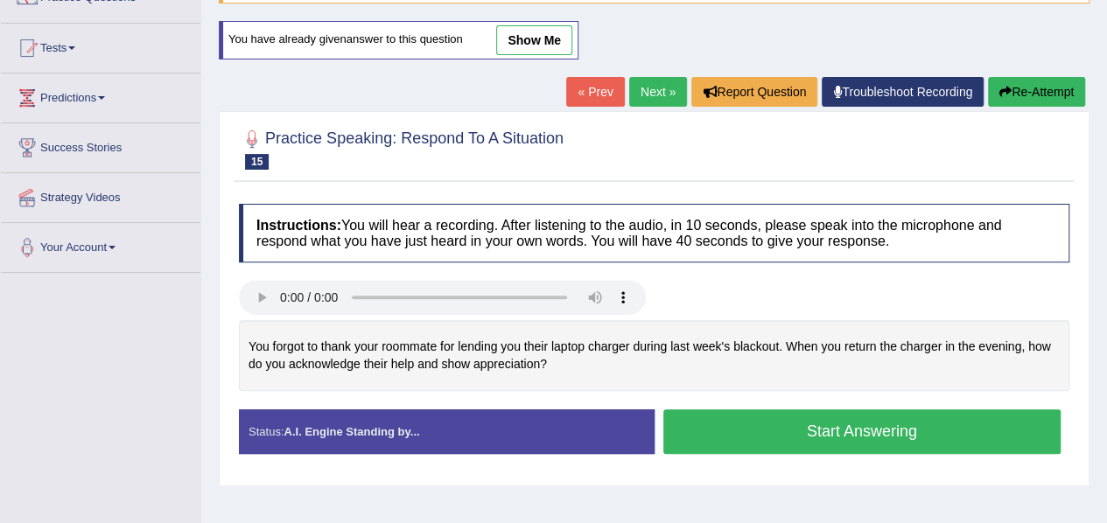
scroll to position [149, 0]
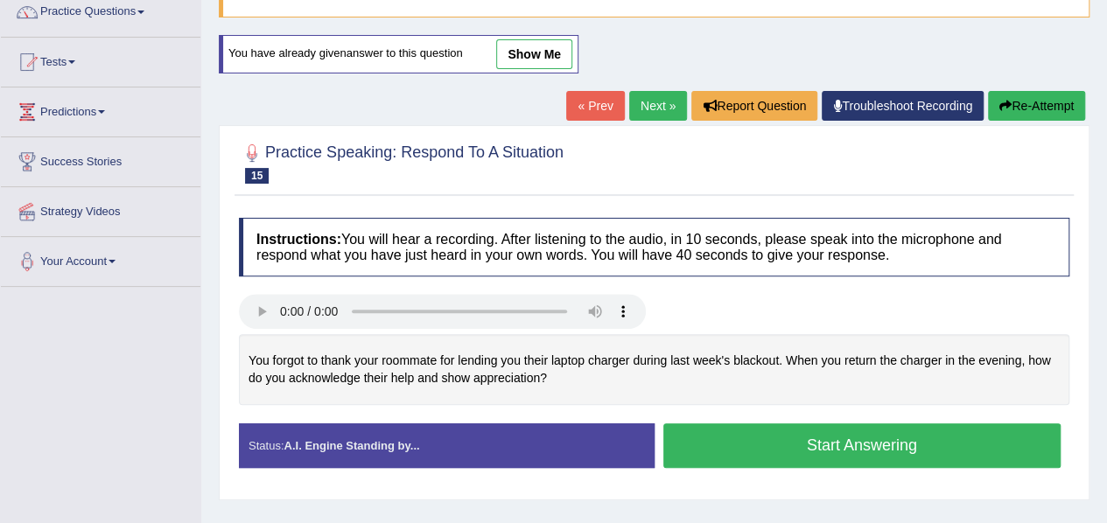
click at [729, 444] on button "Start Answering" at bounding box center [862, 446] width 398 height 45
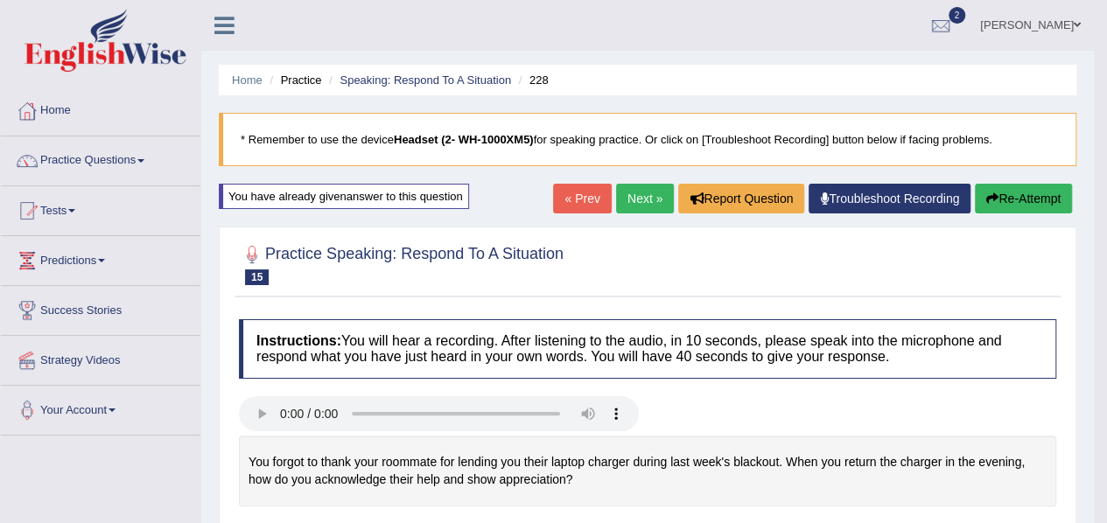
scroll to position [167, 0]
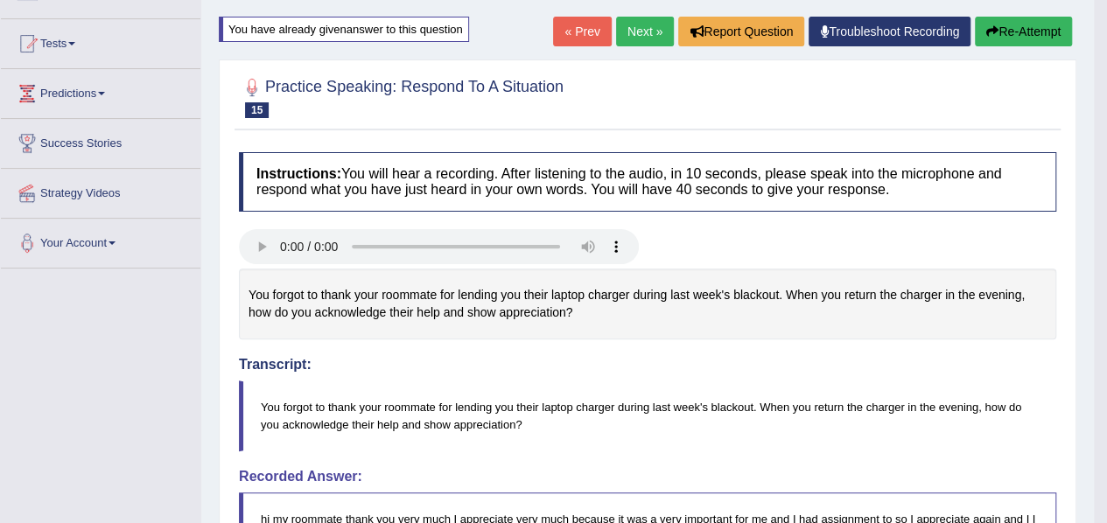
click at [1003, 32] on button "Re-Attempt" at bounding box center [1023, 32] width 97 height 30
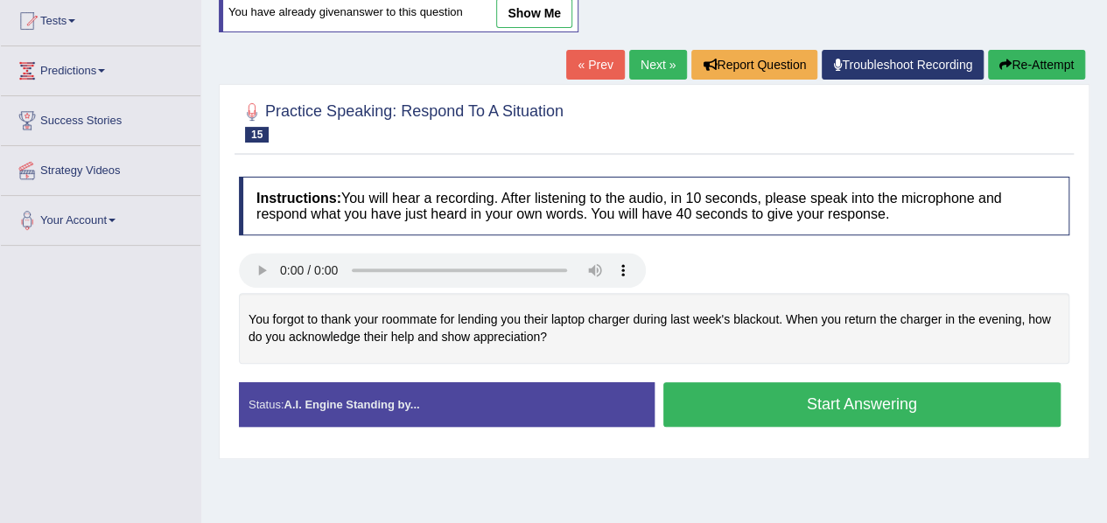
scroll to position [167, 0]
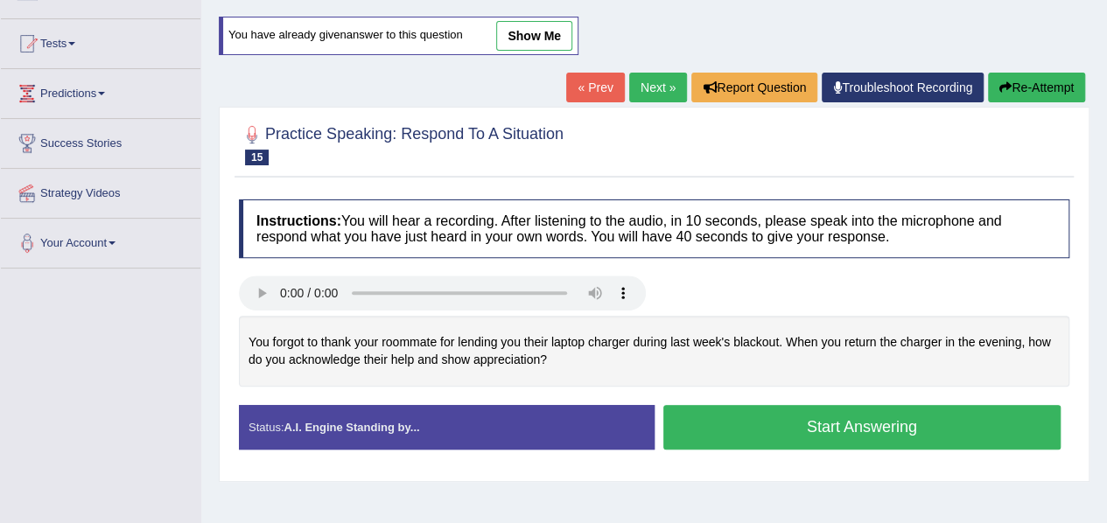
click at [1031, 230] on h4 "Instructions: You will hear a recording. After listening to the audio, in 10 se…" at bounding box center [654, 229] width 831 height 59
click at [748, 411] on button "Start Answering" at bounding box center [862, 427] width 398 height 45
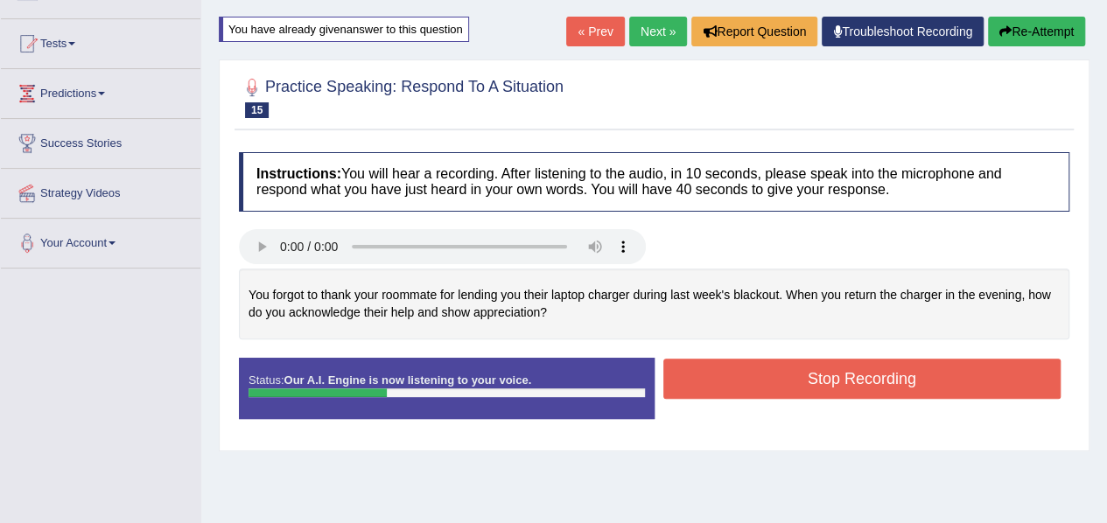
drag, startPoint x: 748, startPoint y: 411, endPoint x: 760, endPoint y: 384, distance: 29.0
click at [760, 384] on div "Status: Our A.I. Engine is now listening to your voice. Start Answering Stop Re…" at bounding box center [654, 397] width 831 height 79
click at [760, 384] on button "Stop Recording" at bounding box center [862, 379] width 398 height 40
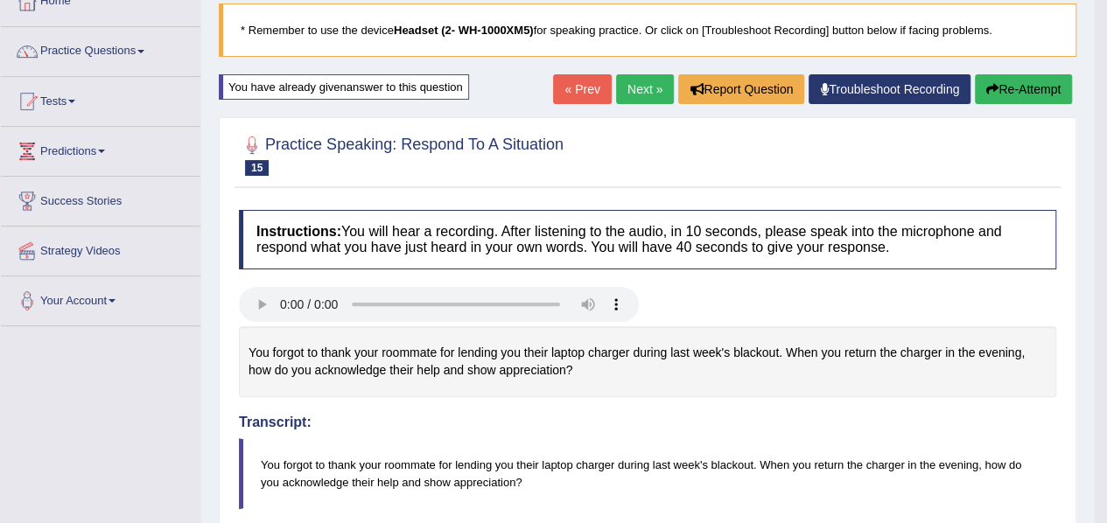
scroll to position [108, 0]
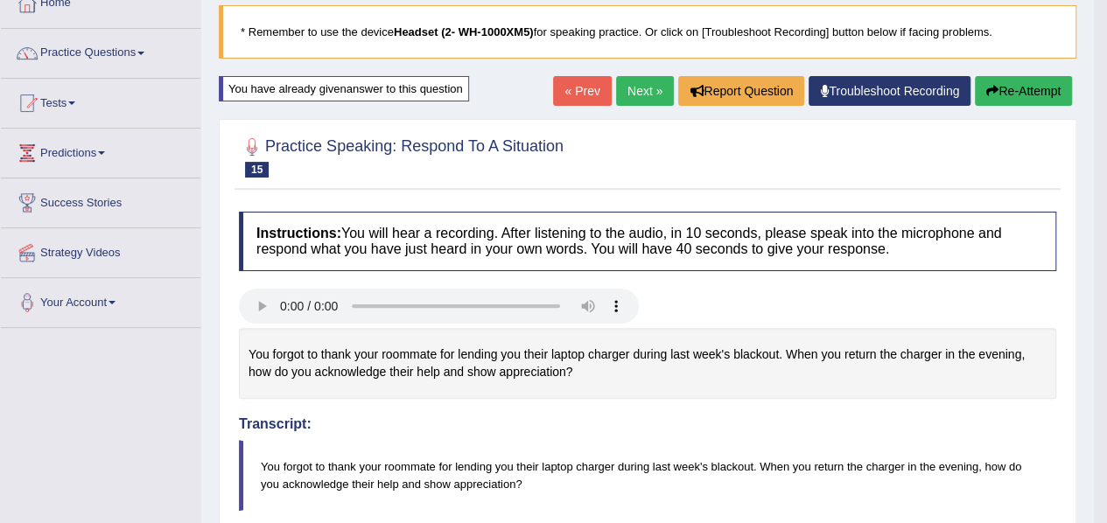
click at [1016, 83] on button "Re-Attempt" at bounding box center [1023, 91] width 97 height 30
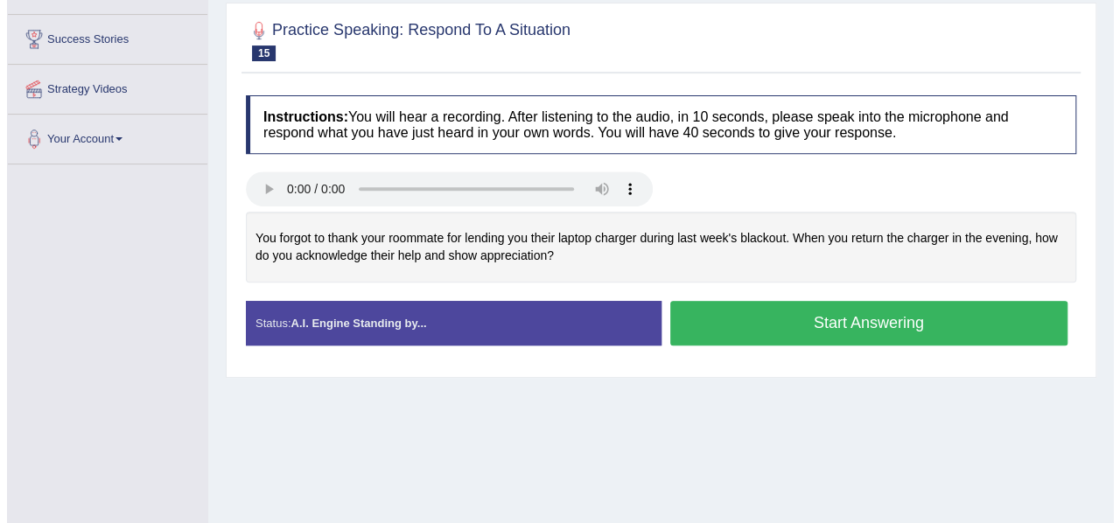
scroll to position [272, 0]
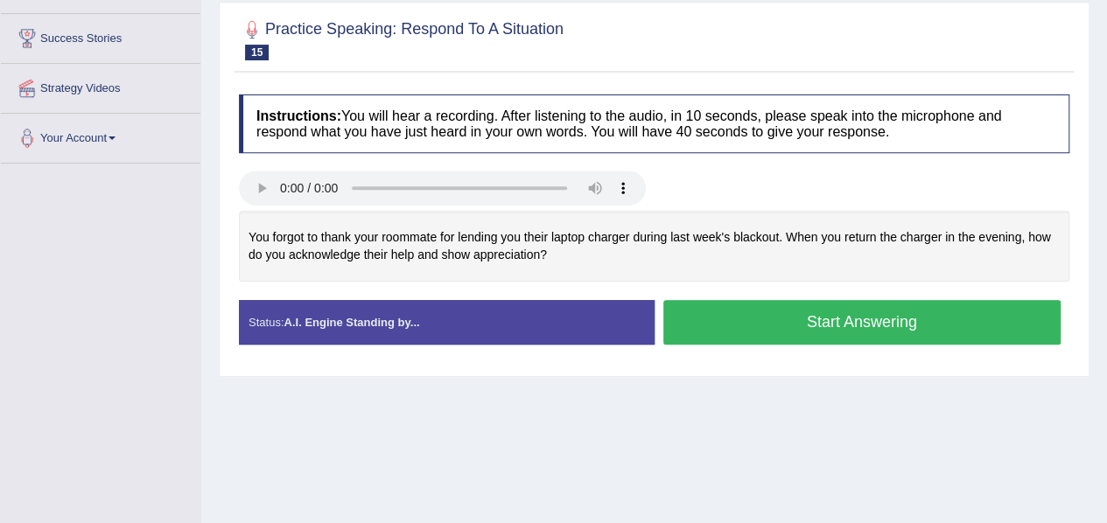
click at [837, 309] on button "Start Answering" at bounding box center [862, 322] width 398 height 45
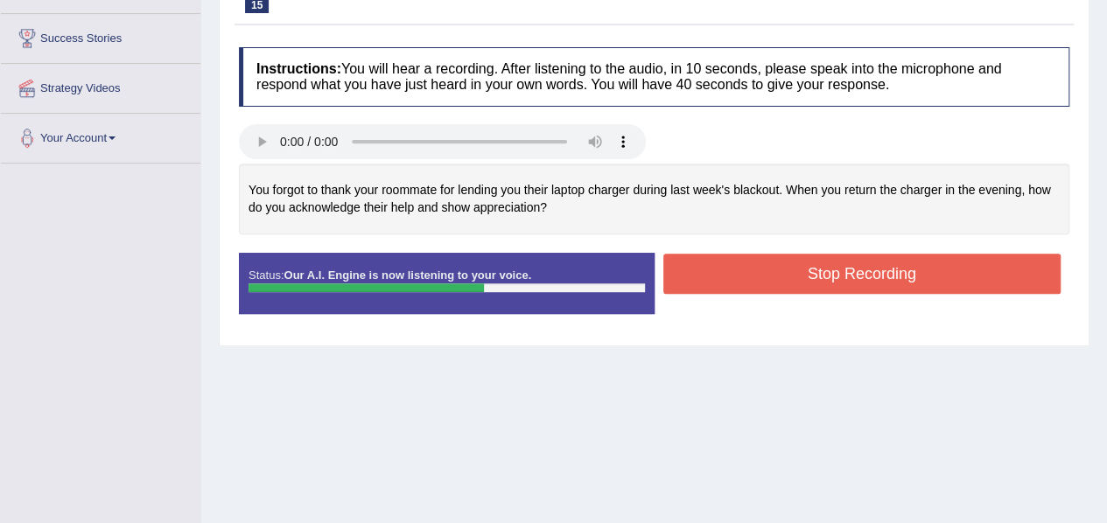
click at [835, 279] on button "Stop Recording" at bounding box center [862, 274] width 398 height 40
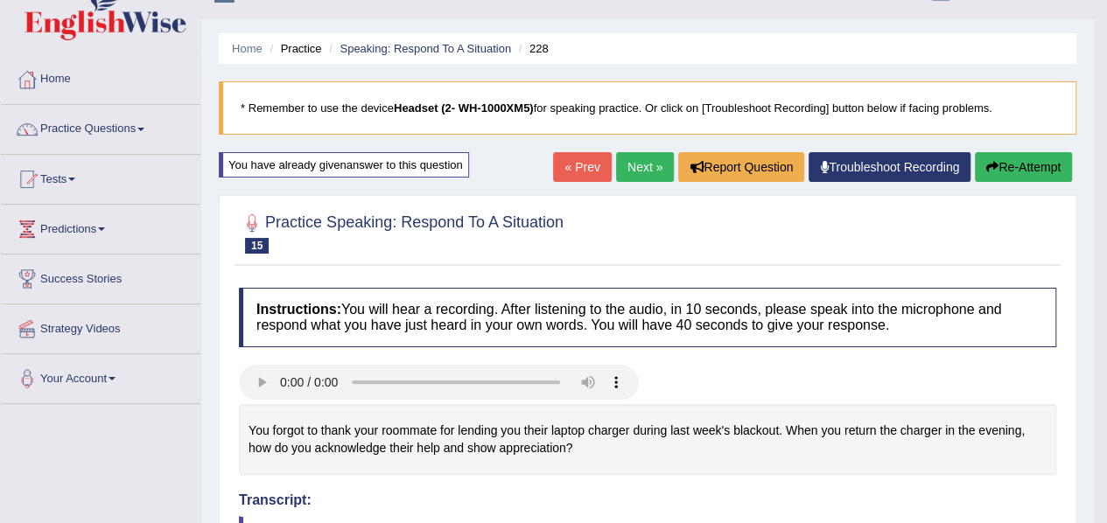
scroll to position [0, 0]
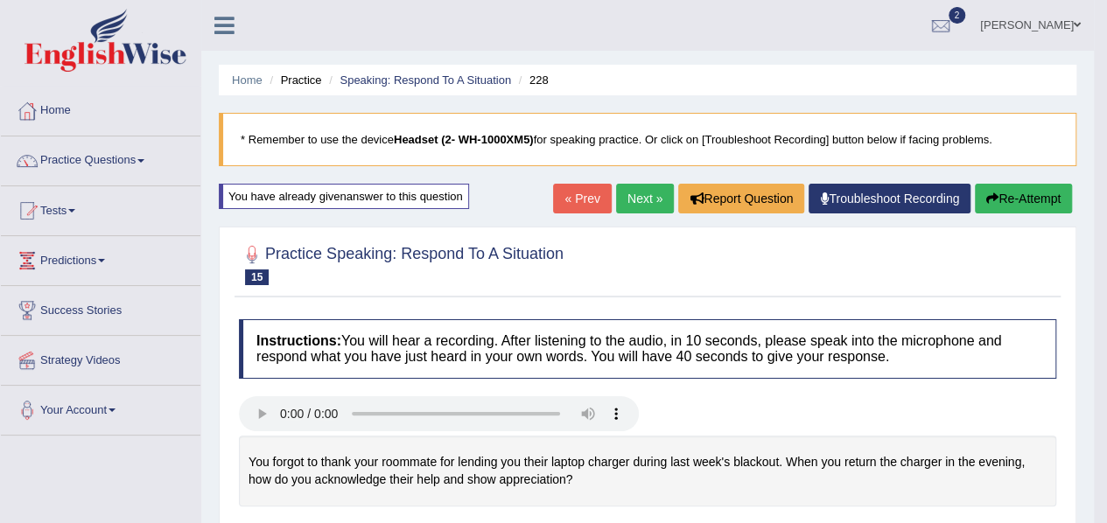
click at [1016, 197] on button "Re-Attempt" at bounding box center [1023, 199] width 97 height 30
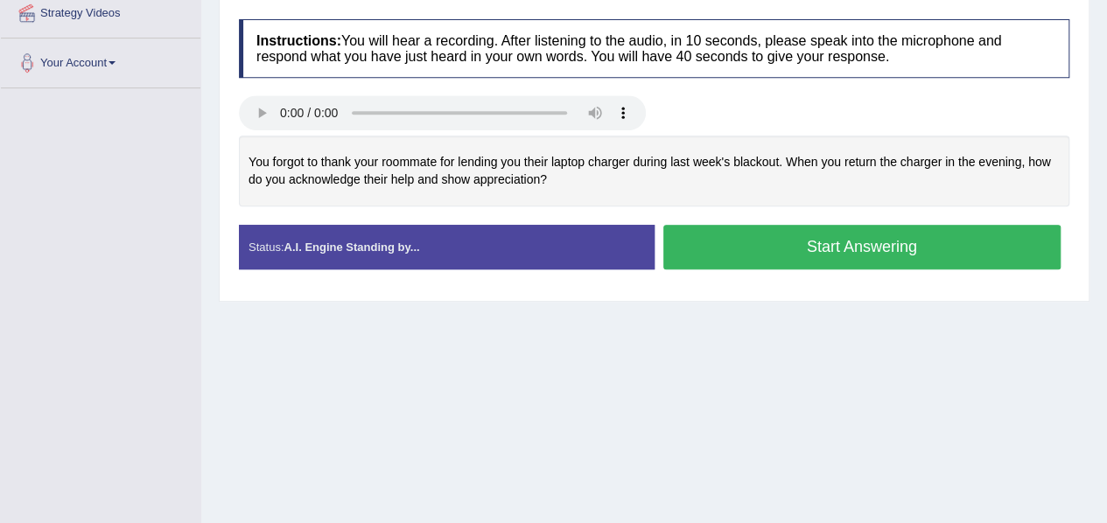
scroll to position [338, 0]
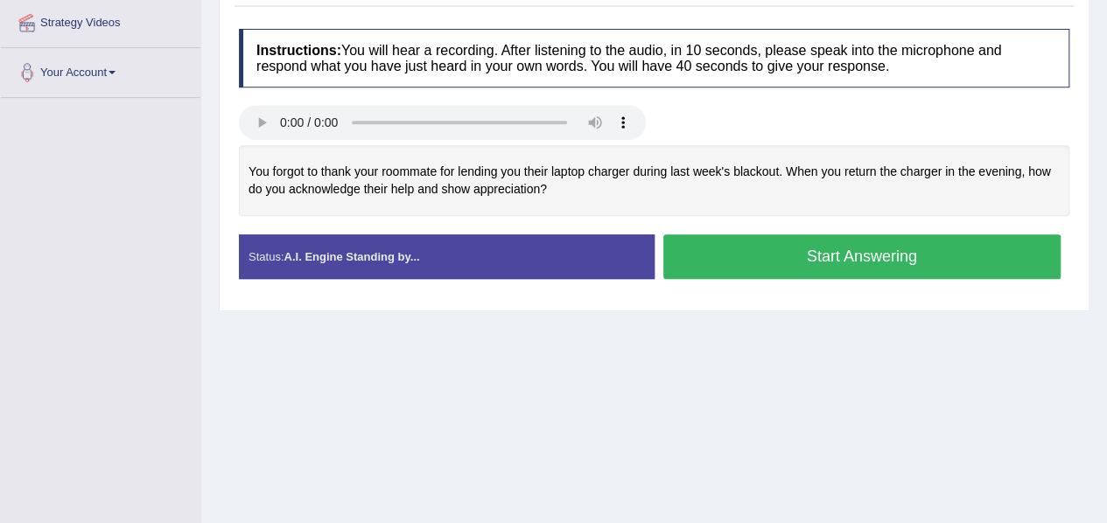
click at [879, 249] on button "Start Answering" at bounding box center [862, 257] width 398 height 45
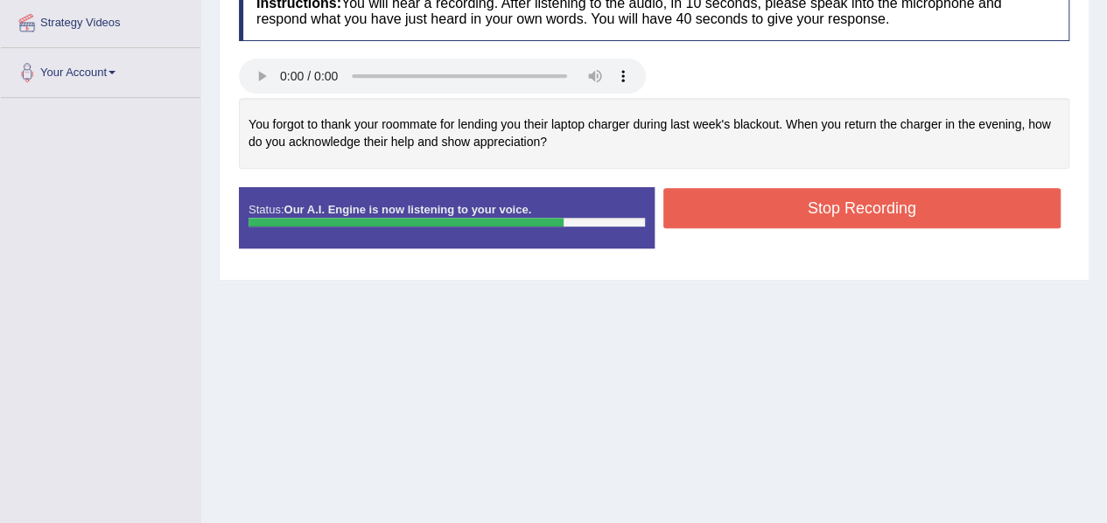
click at [879, 203] on button "Stop Recording" at bounding box center [862, 208] width 398 height 40
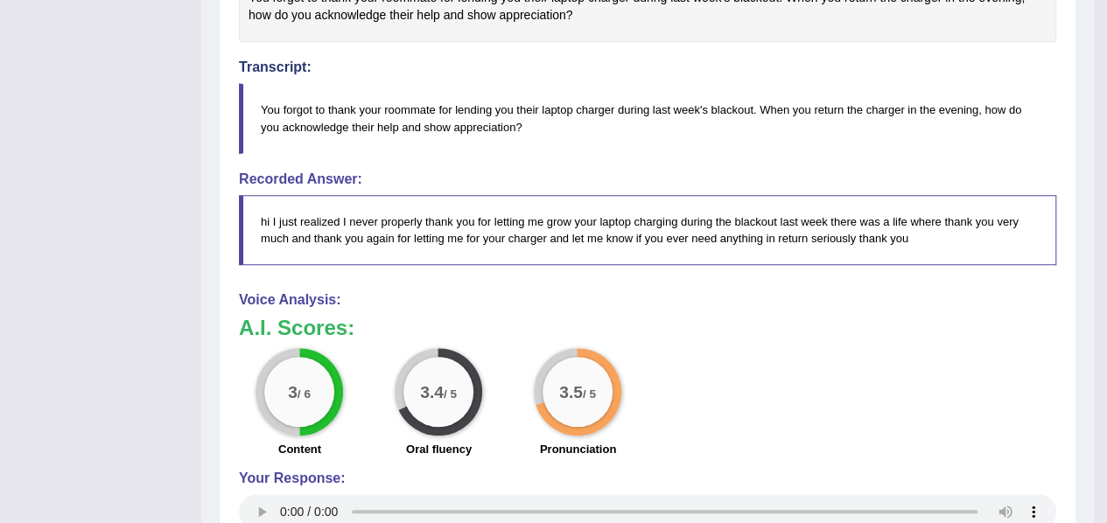
scroll to position [0, 0]
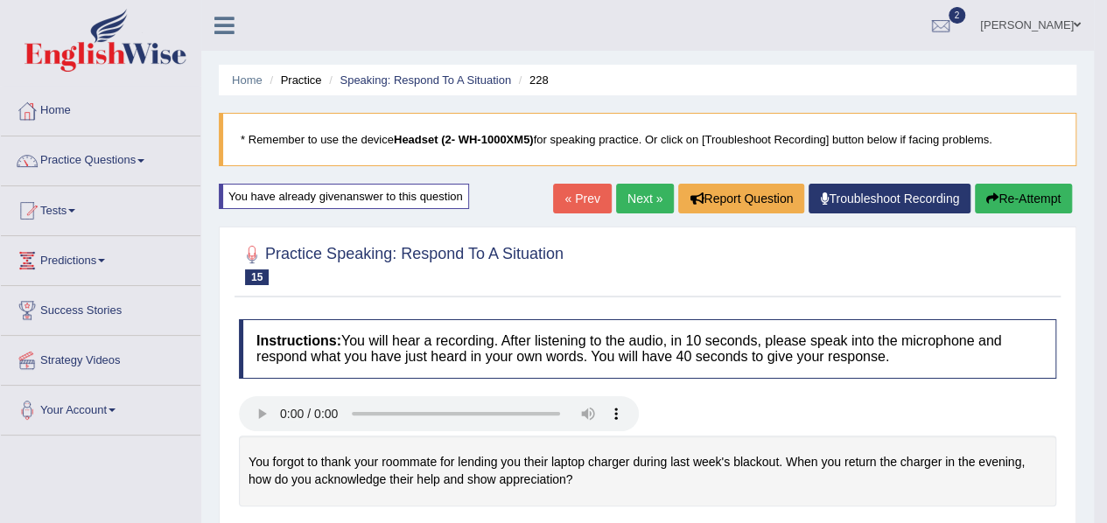
click at [647, 204] on link "Next »" at bounding box center [645, 199] width 58 height 30
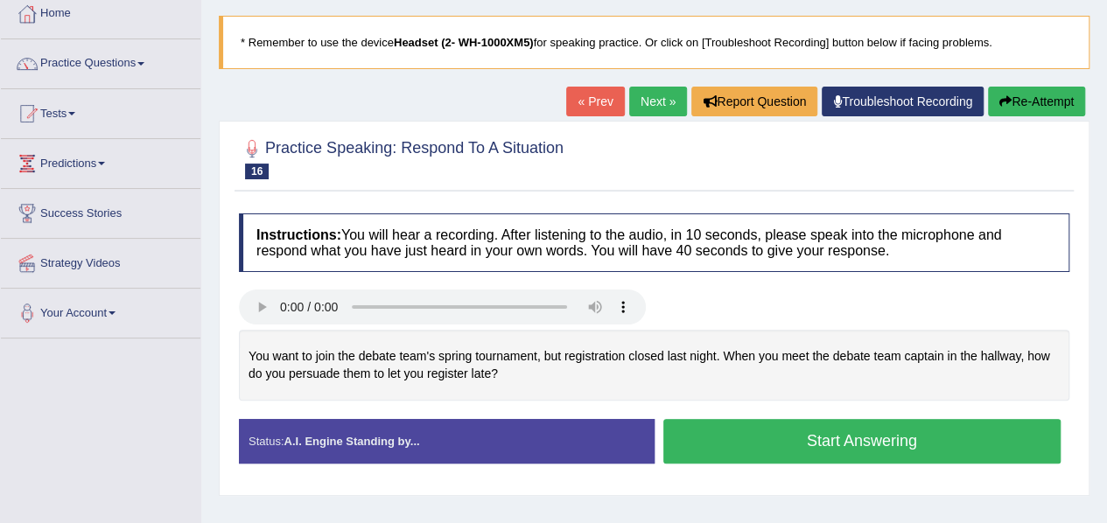
scroll to position [100, 0]
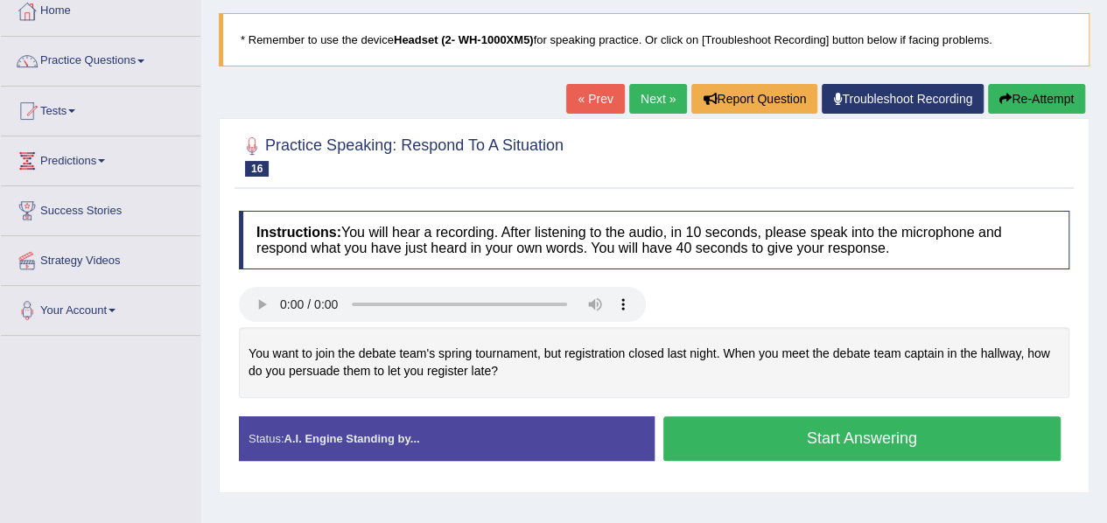
click at [647, 204] on div "Instructions: You will hear a recording. After listening to the audio, in 10 se…" at bounding box center [654, 343] width 839 height 282
click at [819, 435] on button "Start Answering" at bounding box center [862, 439] width 398 height 45
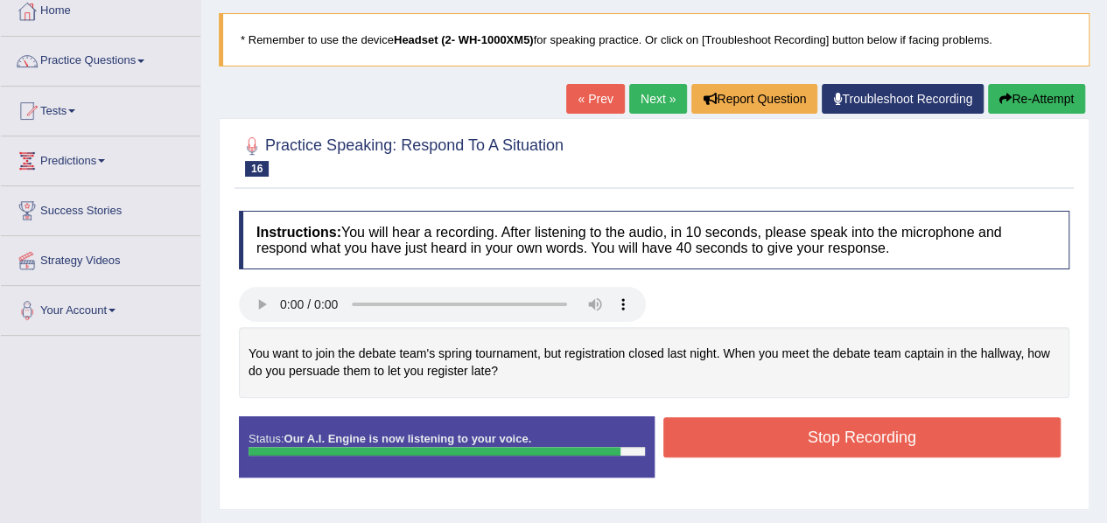
click at [819, 435] on button "Stop Recording" at bounding box center [862, 438] width 398 height 40
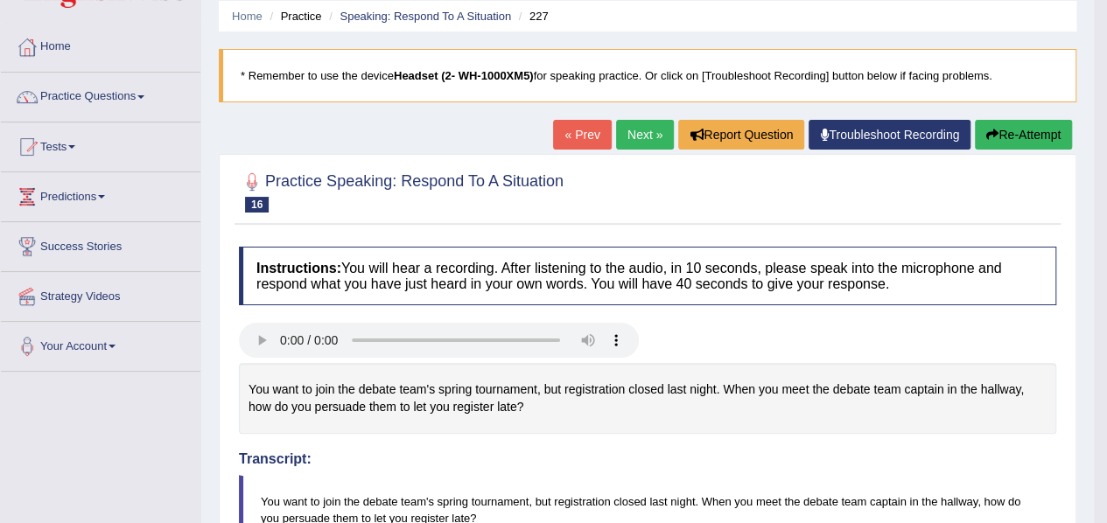
scroll to position [0, 0]
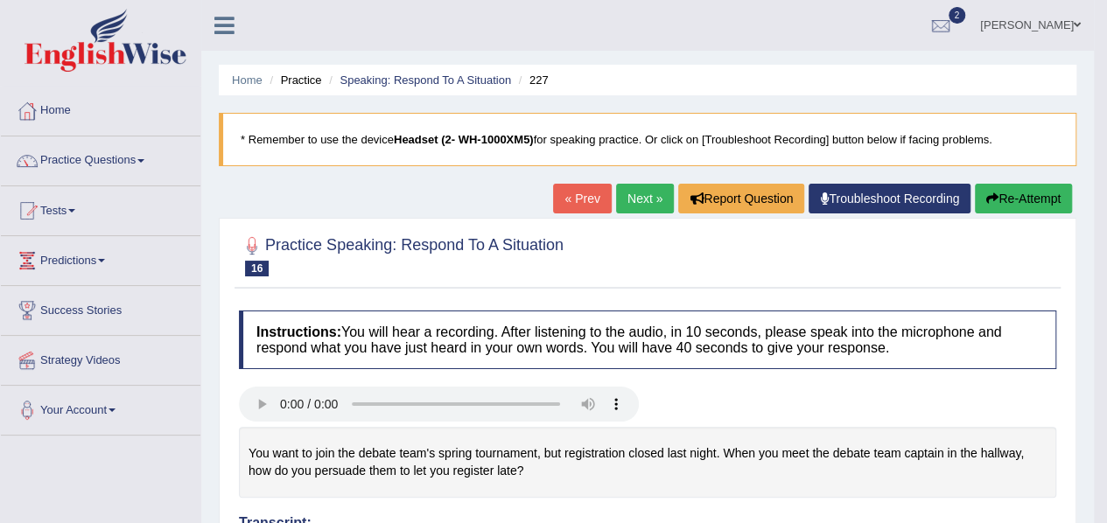
click at [1033, 193] on button "Re-Attempt" at bounding box center [1023, 199] width 97 height 30
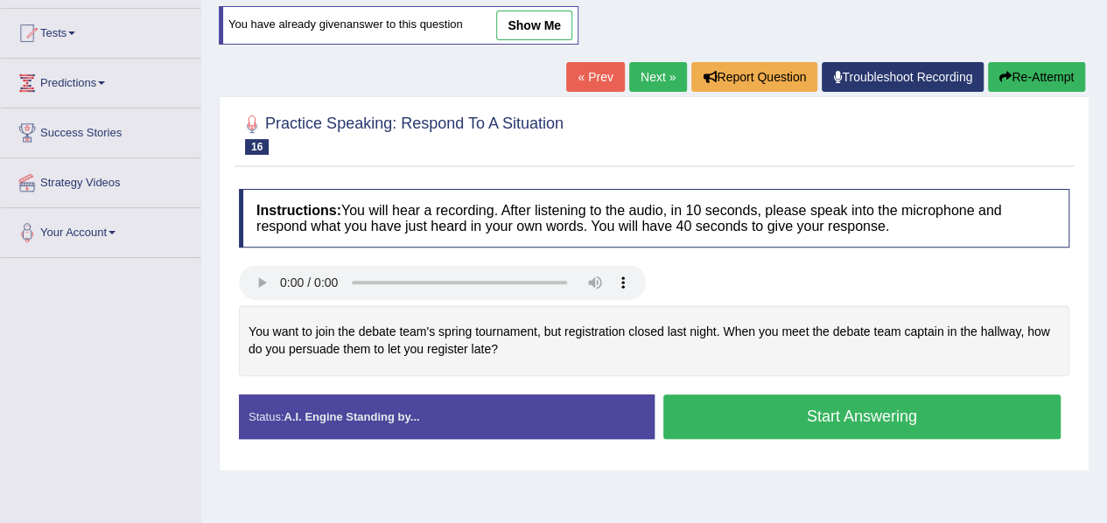
scroll to position [177, 0]
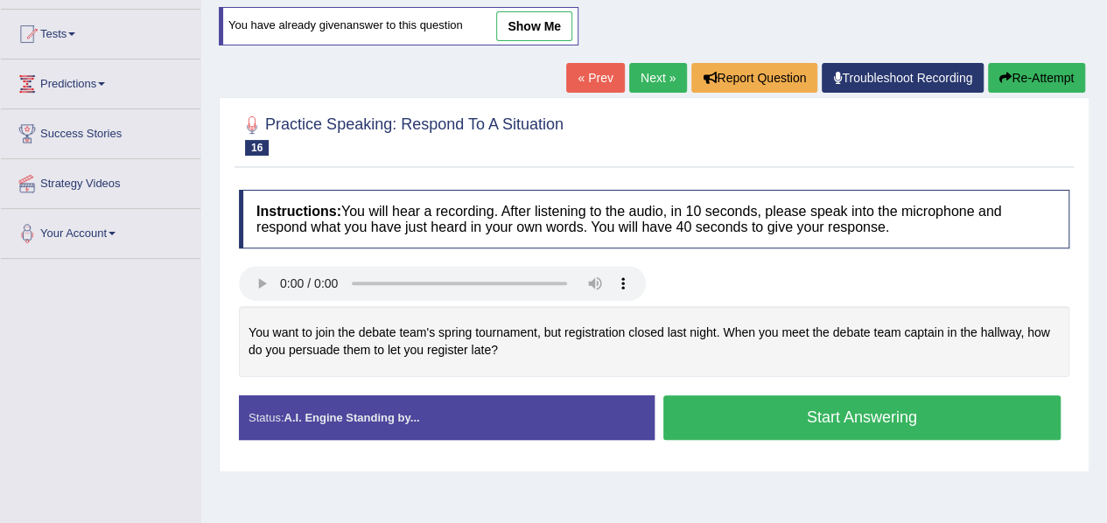
click at [839, 419] on button "Start Answering" at bounding box center [862, 418] width 398 height 45
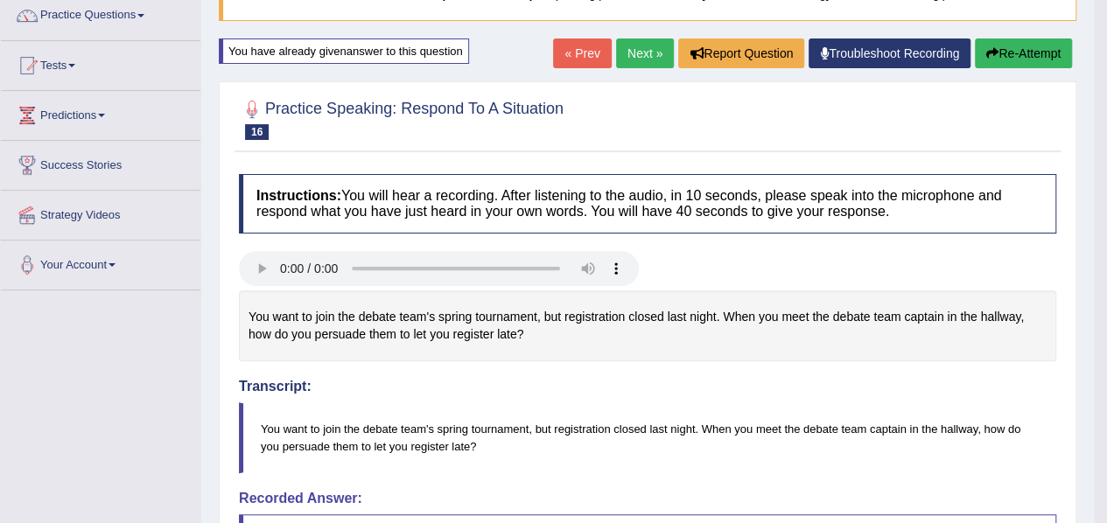
scroll to position [144, 0]
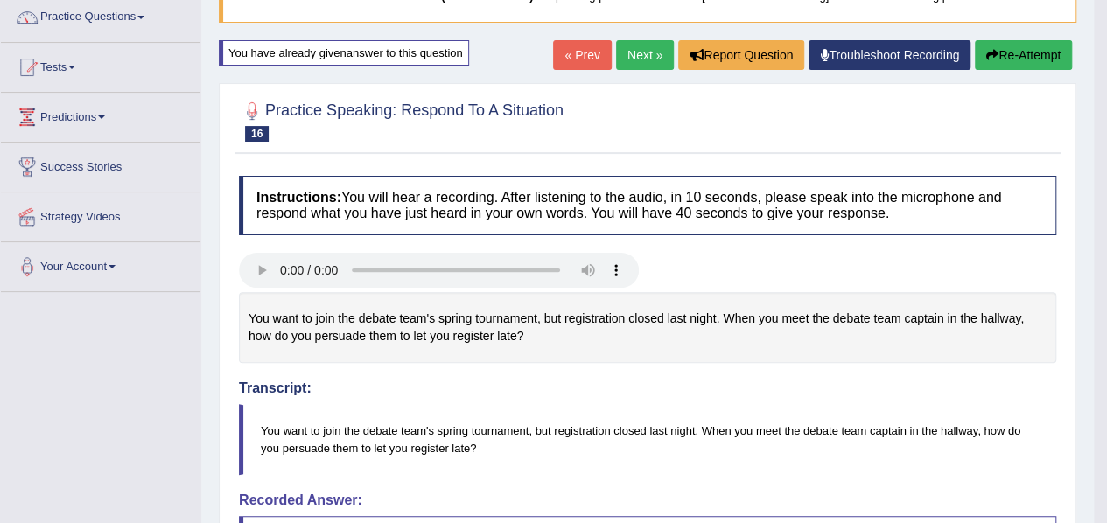
click at [998, 46] on button "Re-Attempt" at bounding box center [1023, 55] width 97 height 30
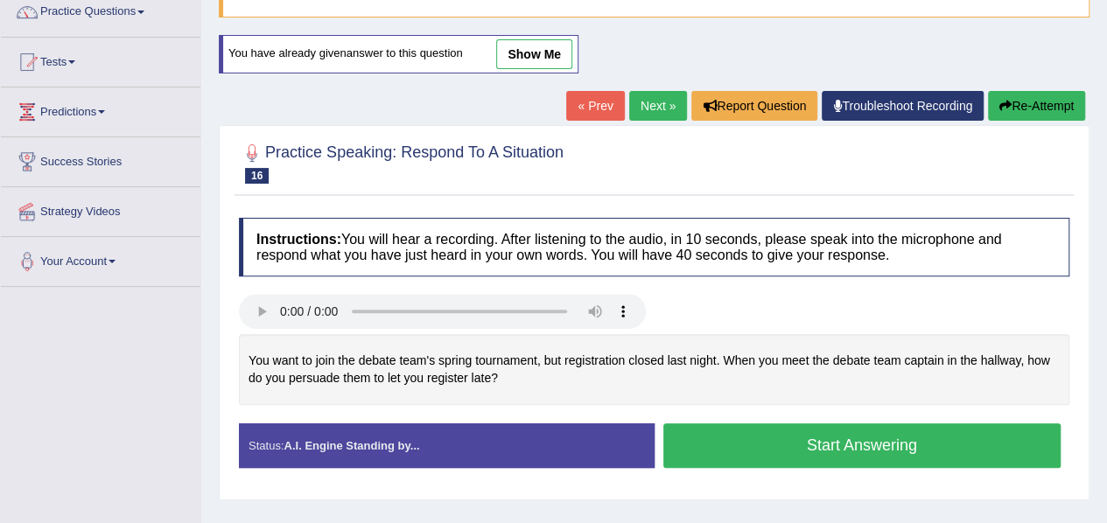
click at [864, 444] on button "Start Answering" at bounding box center [862, 446] width 398 height 45
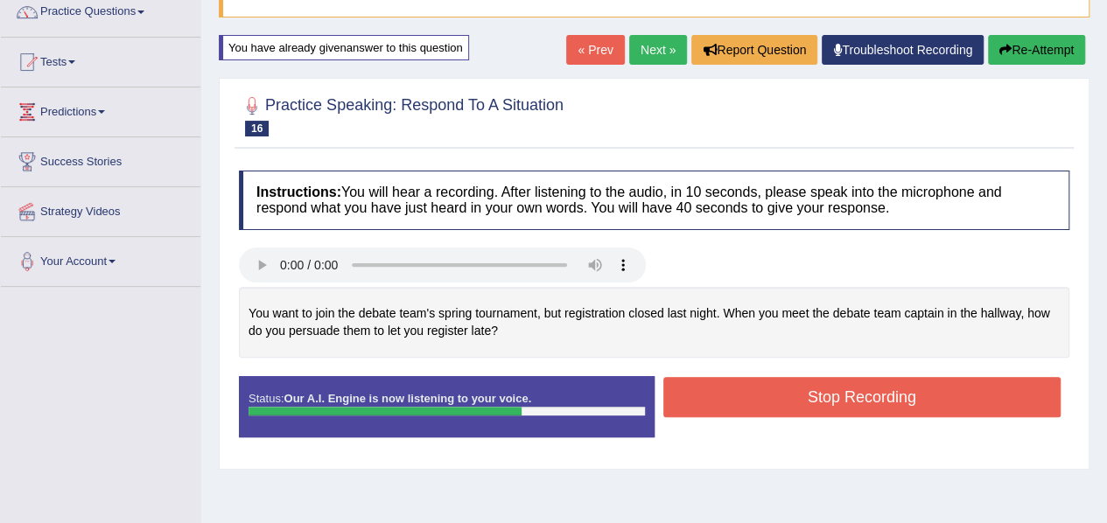
click at [849, 402] on button "Stop Recording" at bounding box center [862, 397] width 398 height 40
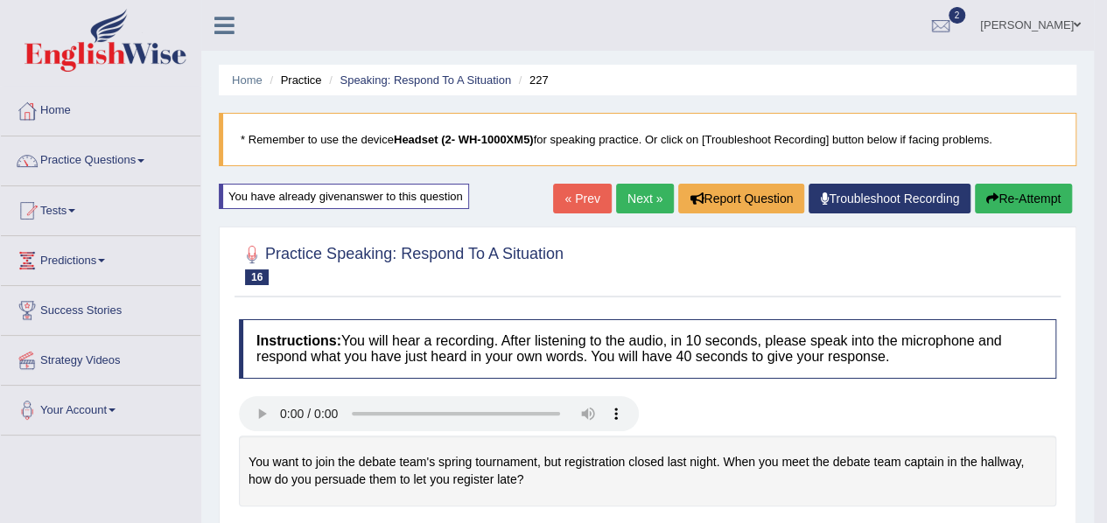
click at [639, 193] on link "Next »" at bounding box center [645, 199] width 58 height 30
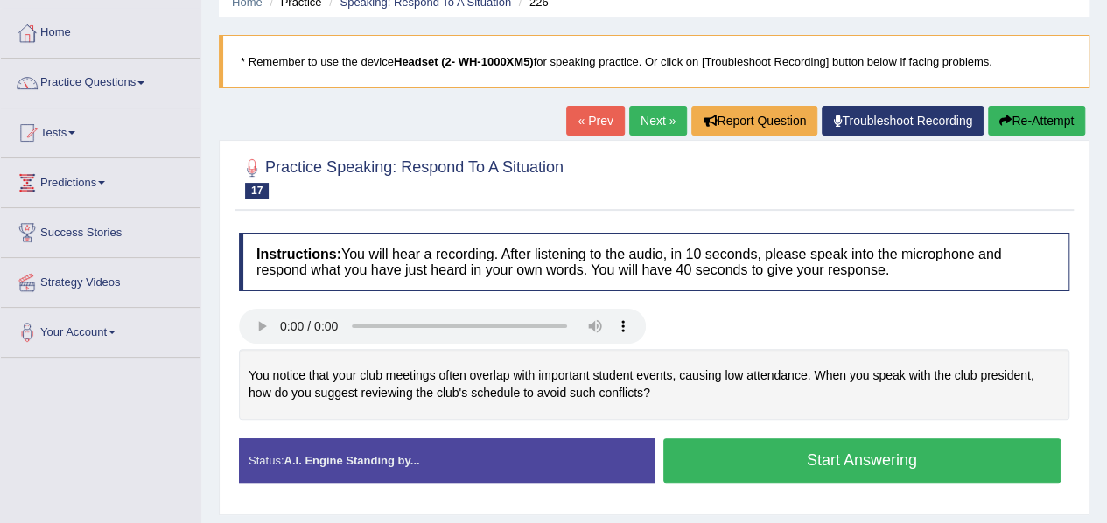
scroll to position [88, 0]
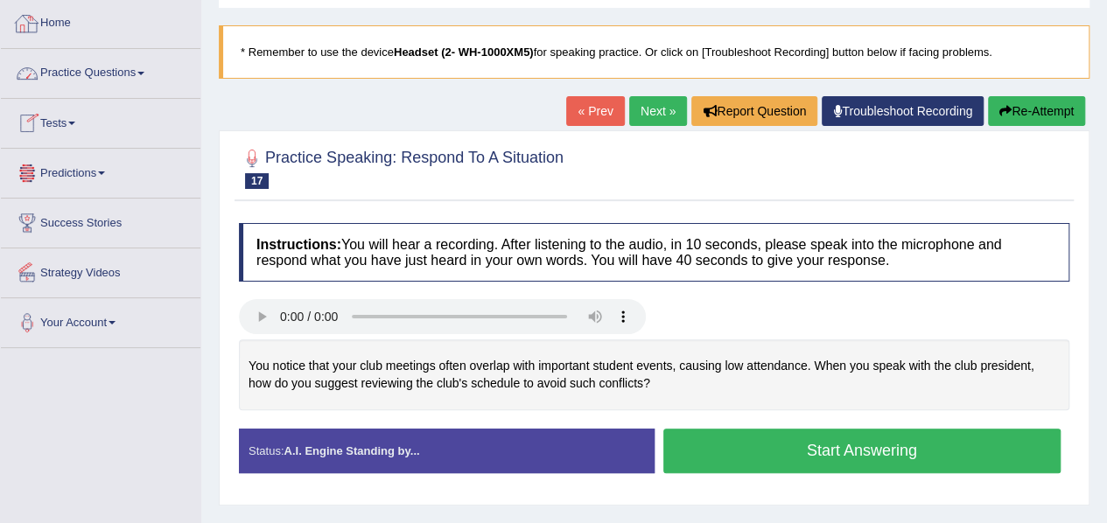
click at [88, 42] on link "Home" at bounding box center [101, 21] width 200 height 44
